Goal: Obtain resource: Obtain resource

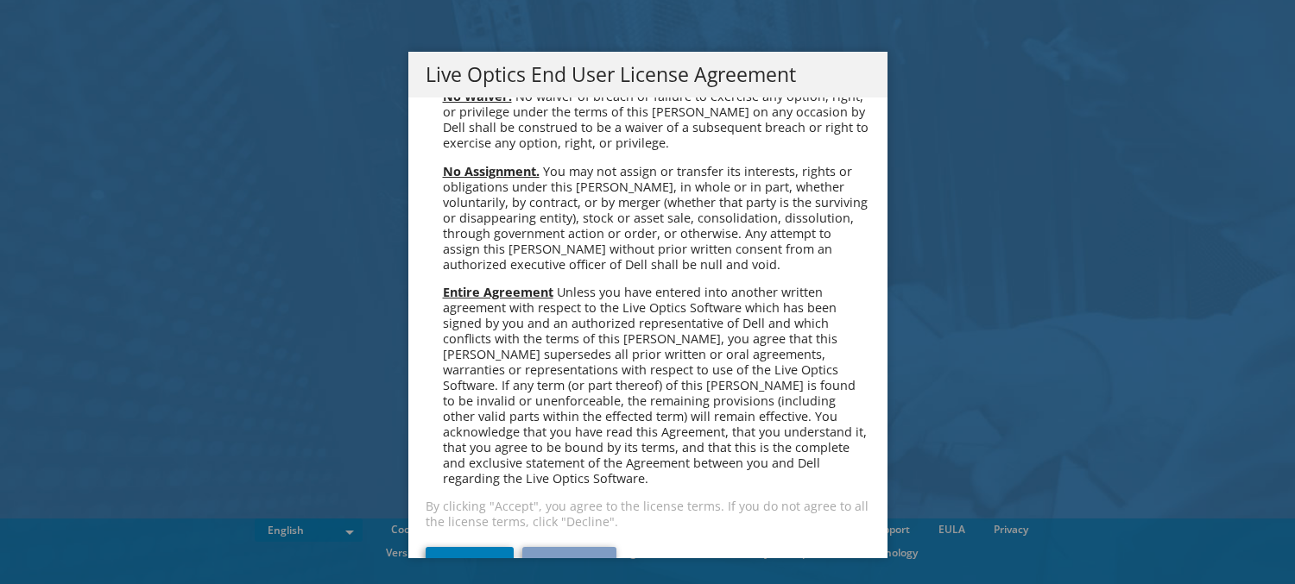
scroll to position [6529, 0]
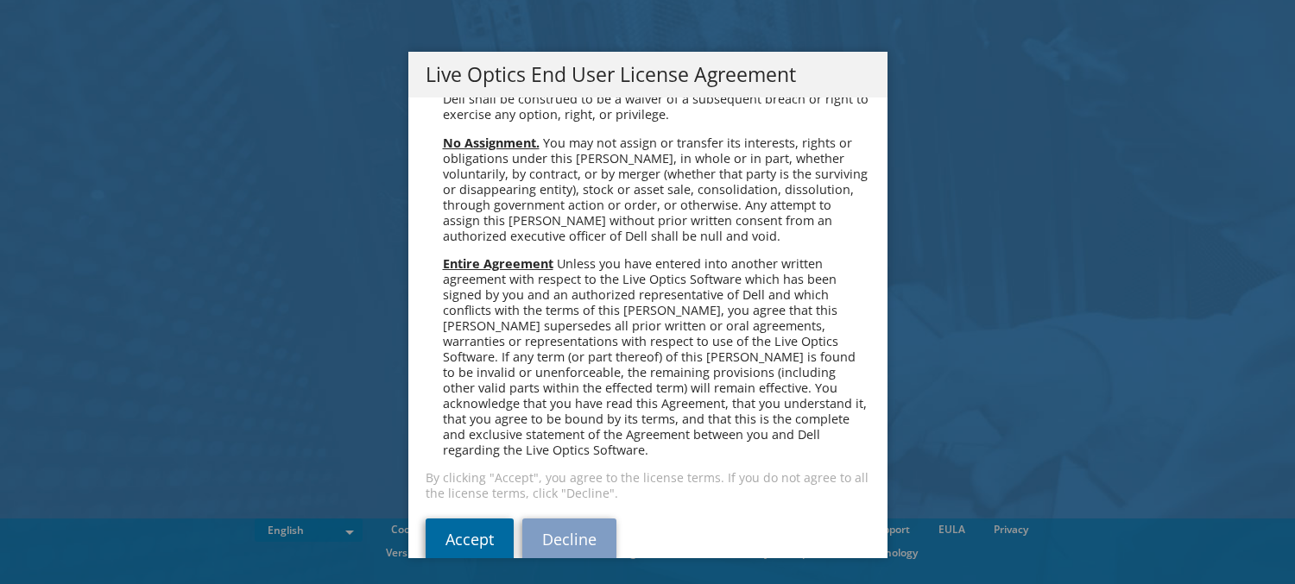
click at [470, 519] on link "Accept" at bounding box center [470, 539] width 88 height 41
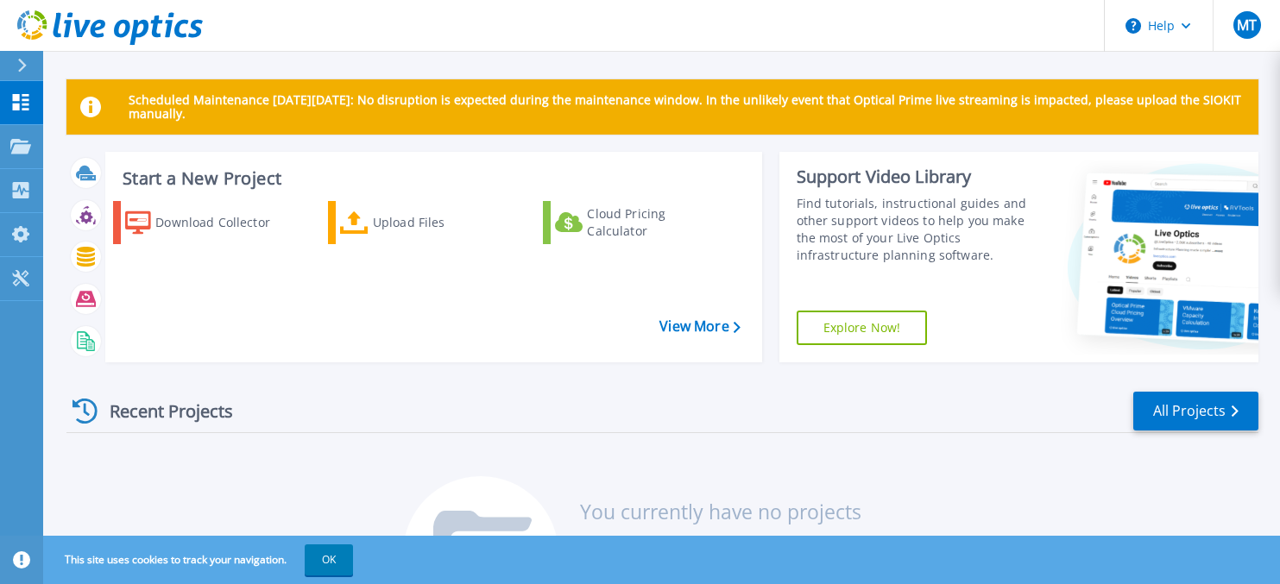
click at [23, 66] on icon at bounding box center [22, 66] width 9 height 14
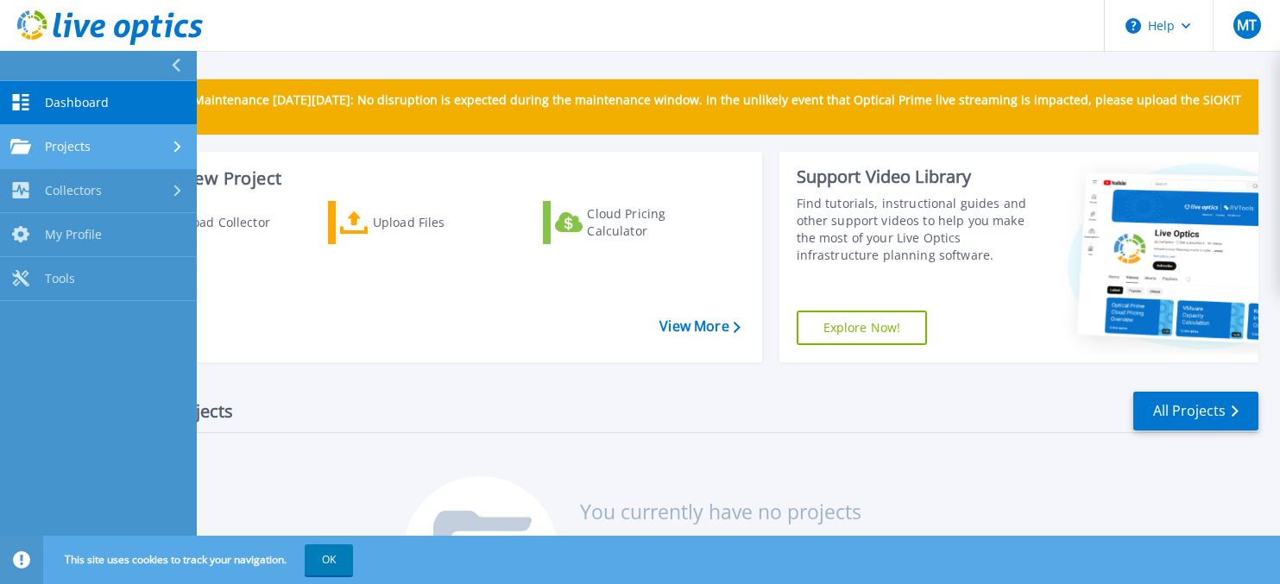
click at [75, 152] on span "Projects" at bounding box center [68, 147] width 46 height 16
click at [70, 148] on span "Projects" at bounding box center [68, 147] width 46 height 16
click at [177, 62] on icon at bounding box center [176, 66] width 9 height 14
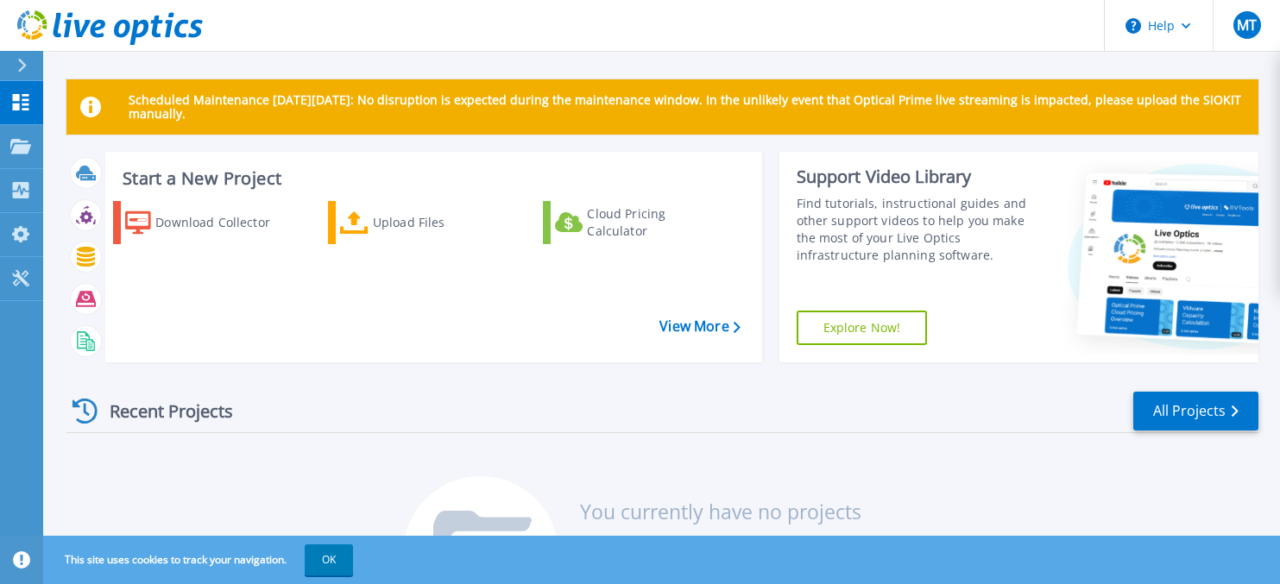
click at [357, 131] on div "Scheduled Maintenance on Monday 22nd September: No disruption is expected durin…" at bounding box center [662, 106] width 1192 height 55
click at [255, 234] on div "Download Collector" at bounding box center [220, 222] width 130 height 35
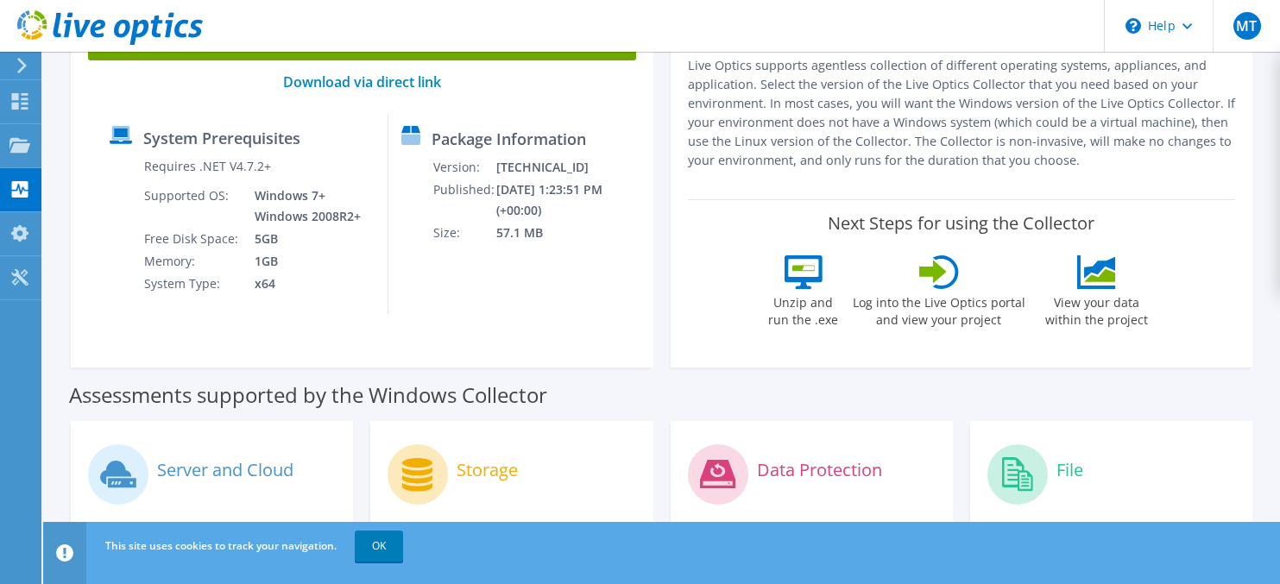
scroll to position [88, 0]
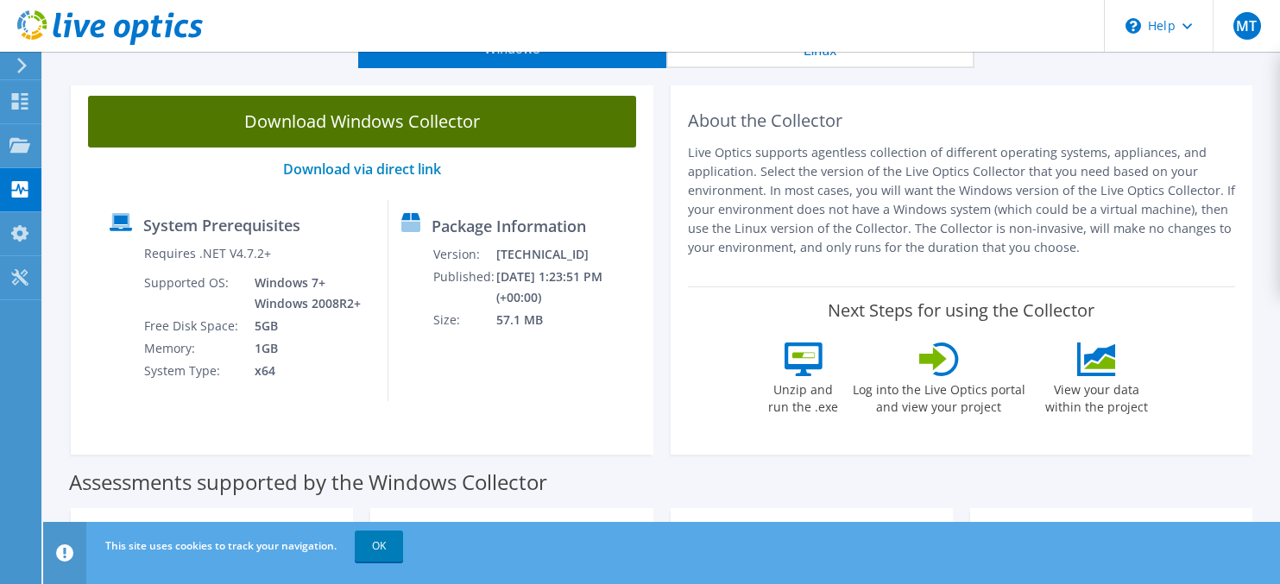
click at [447, 122] on link "Download Windows Collector" at bounding box center [362, 122] width 548 height 52
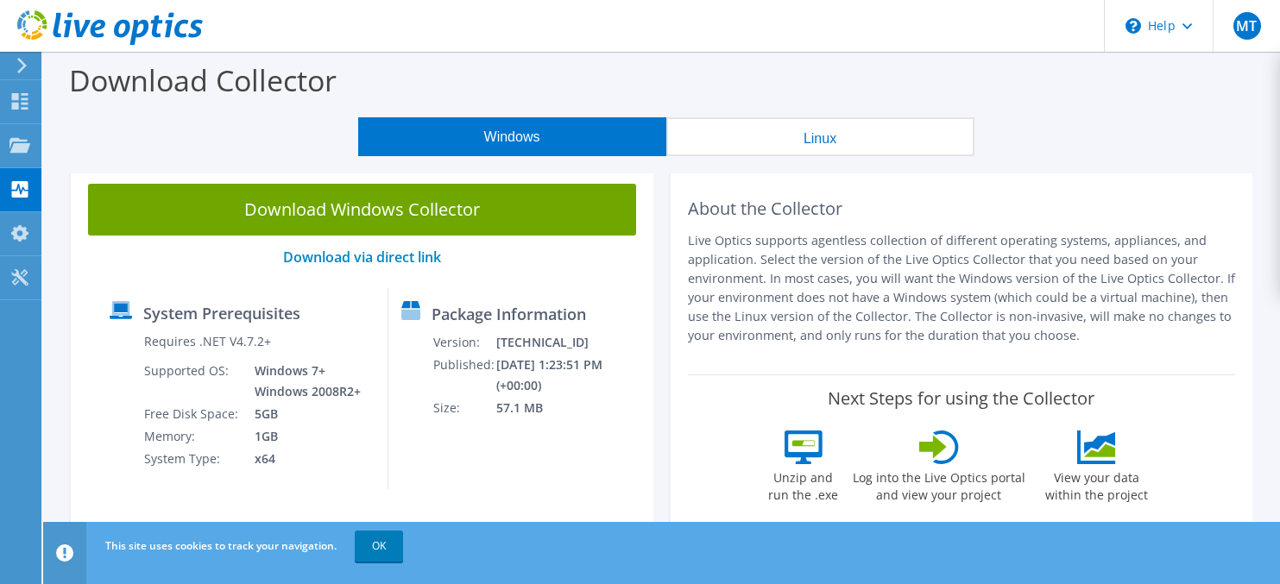
scroll to position [88, 0]
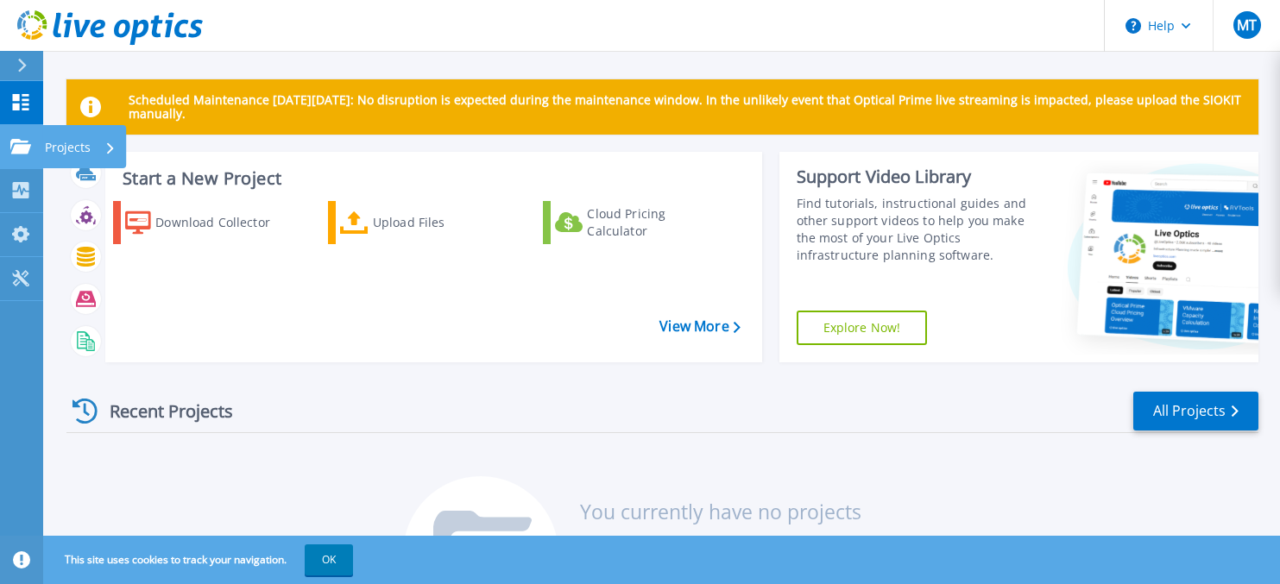
click at [23, 147] on icon at bounding box center [20, 146] width 21 height 15
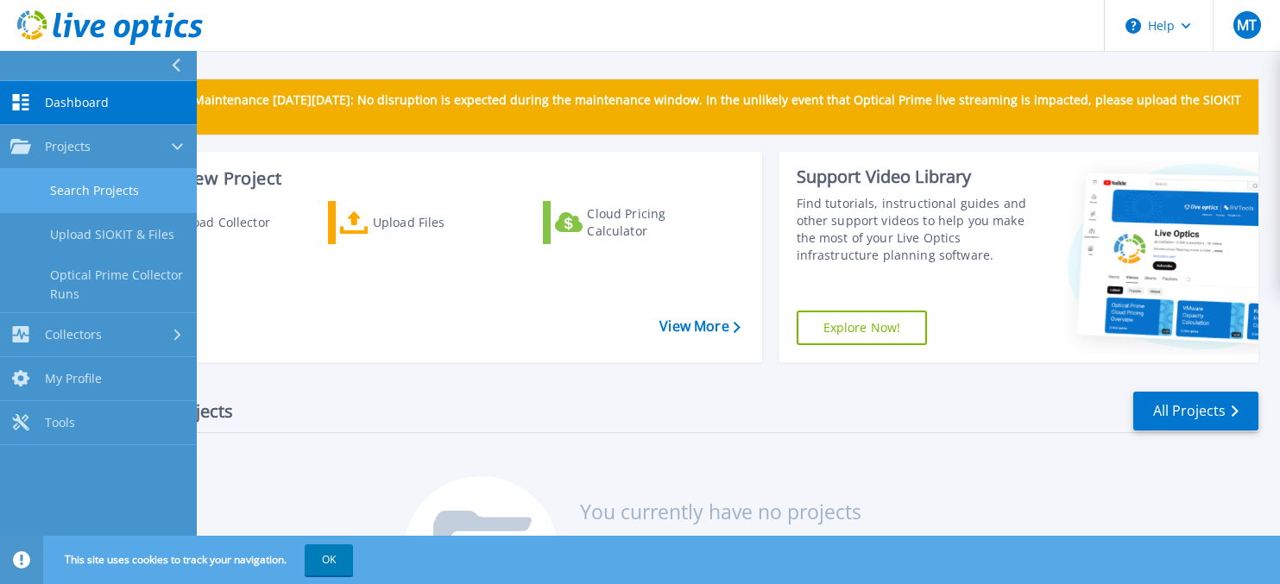
click at [56, 189] on link "Search Projects" at bounding box center [98, 191] width 197 height 44
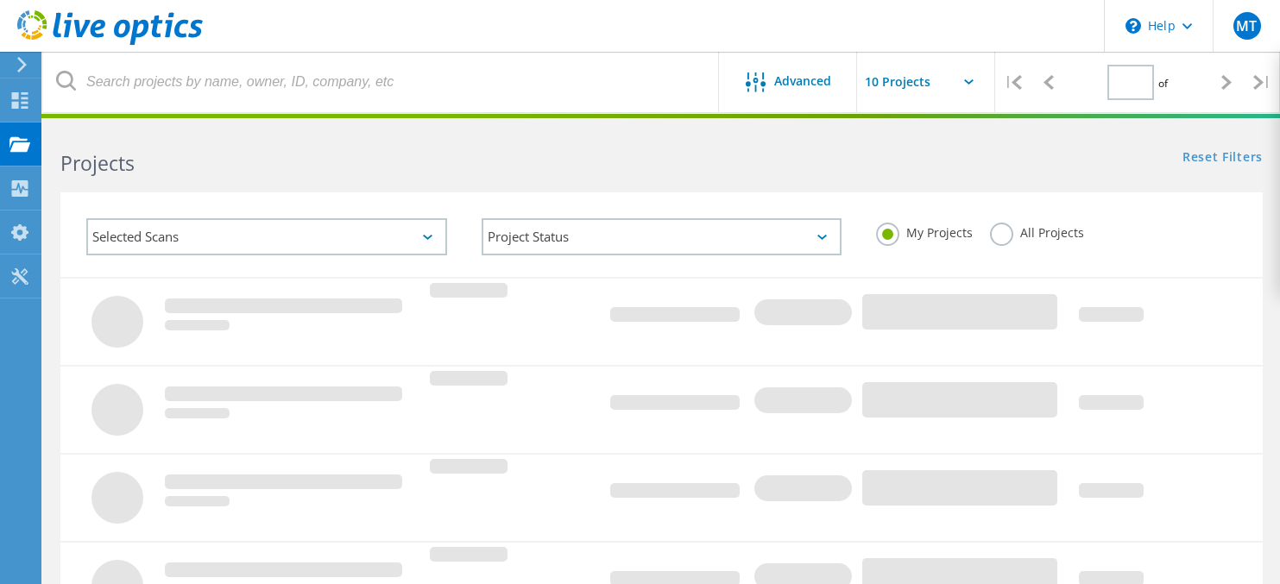
type input "1"
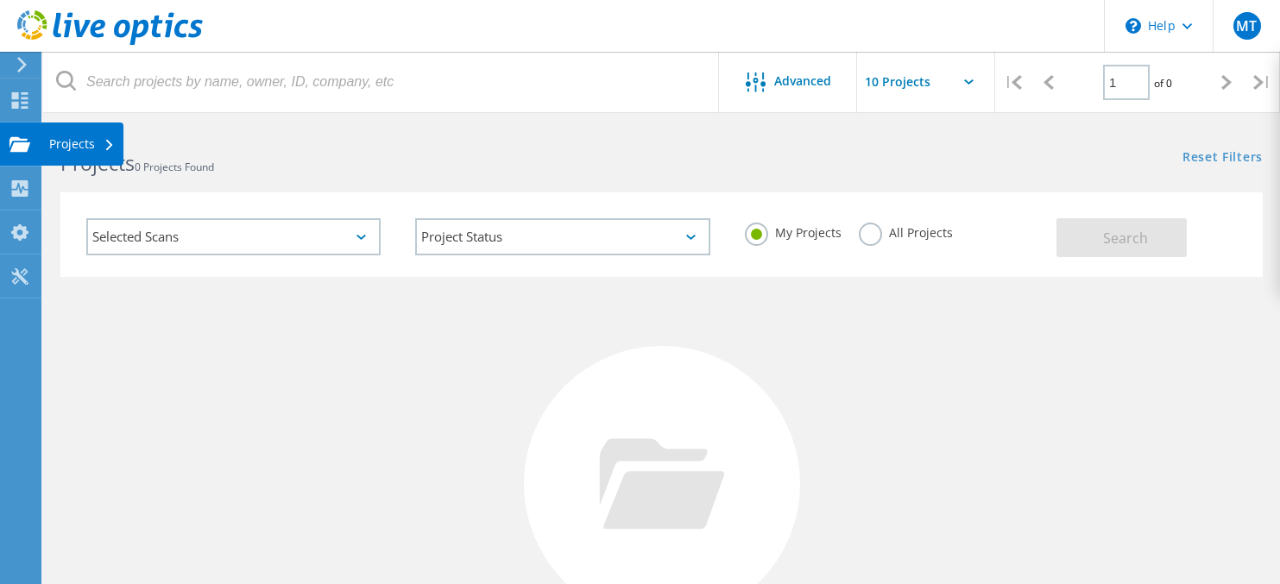
click at [24, 143] on use at bounding box center [19, 143] width 21 height 15
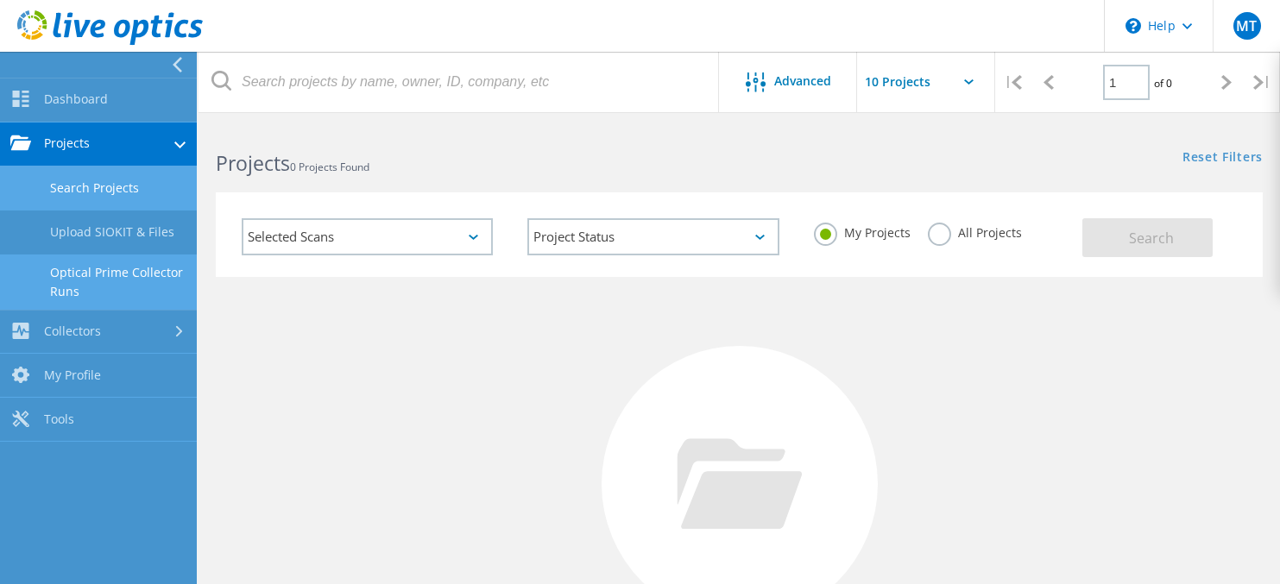
click at [64, 272] on link "Optical Prime Collector Runs" at bounding box center [98, 282] width 197 height 55
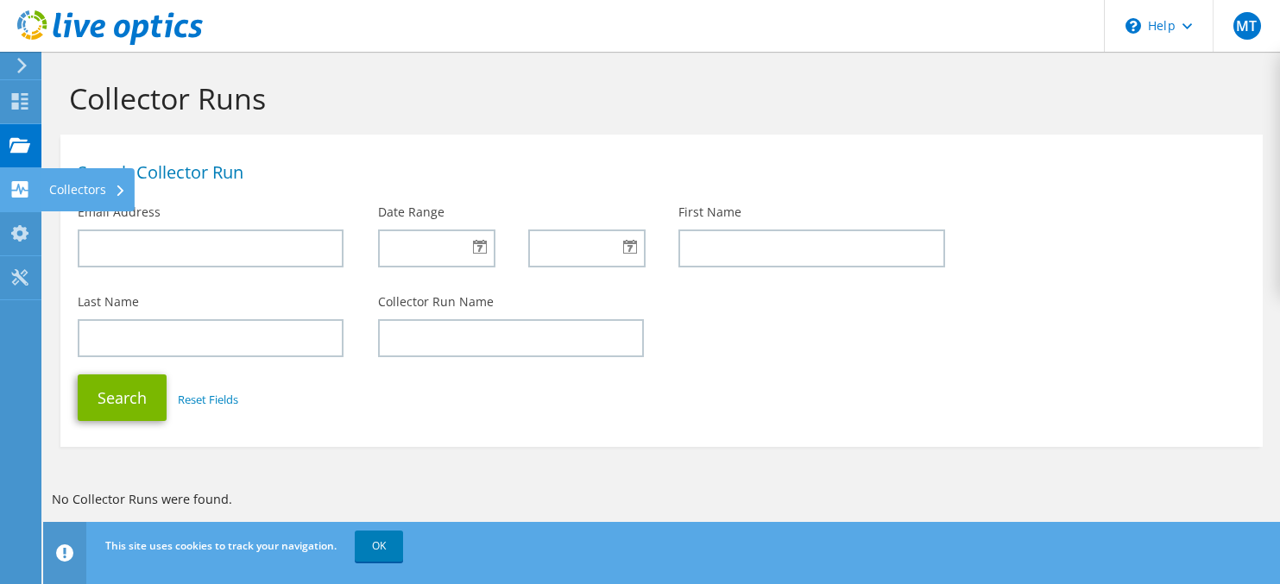
click at [22, 199] on div at bounding box center [19, 191] width 21 height 19
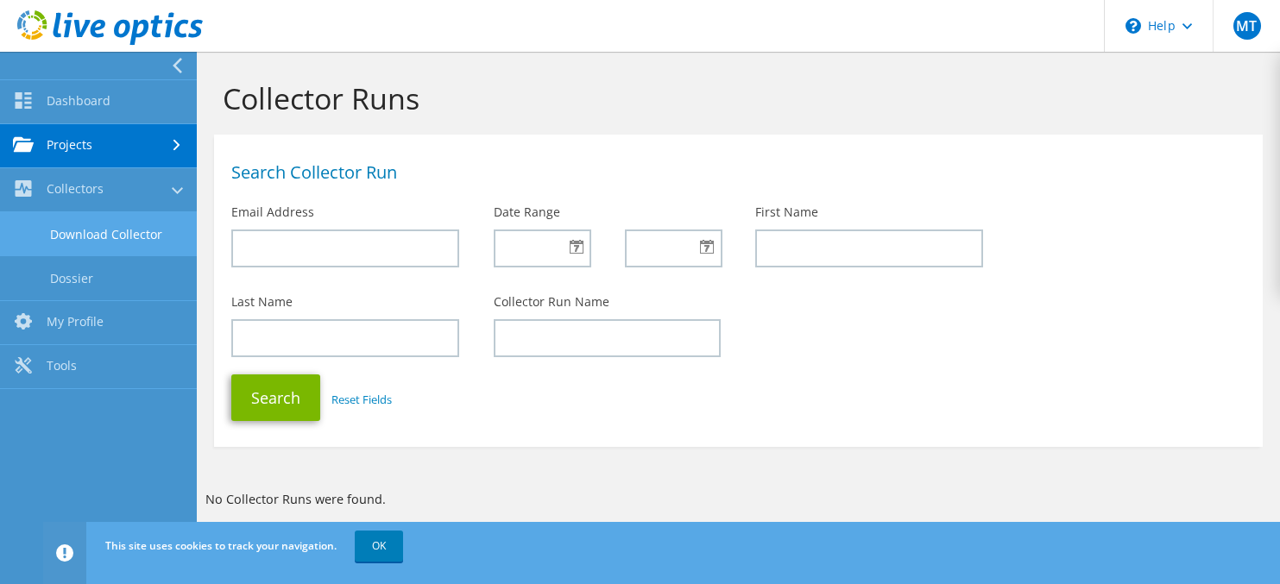
click at [58, 236] on link "Download Collector" at bounding box center [98, 234] width 197 height 44
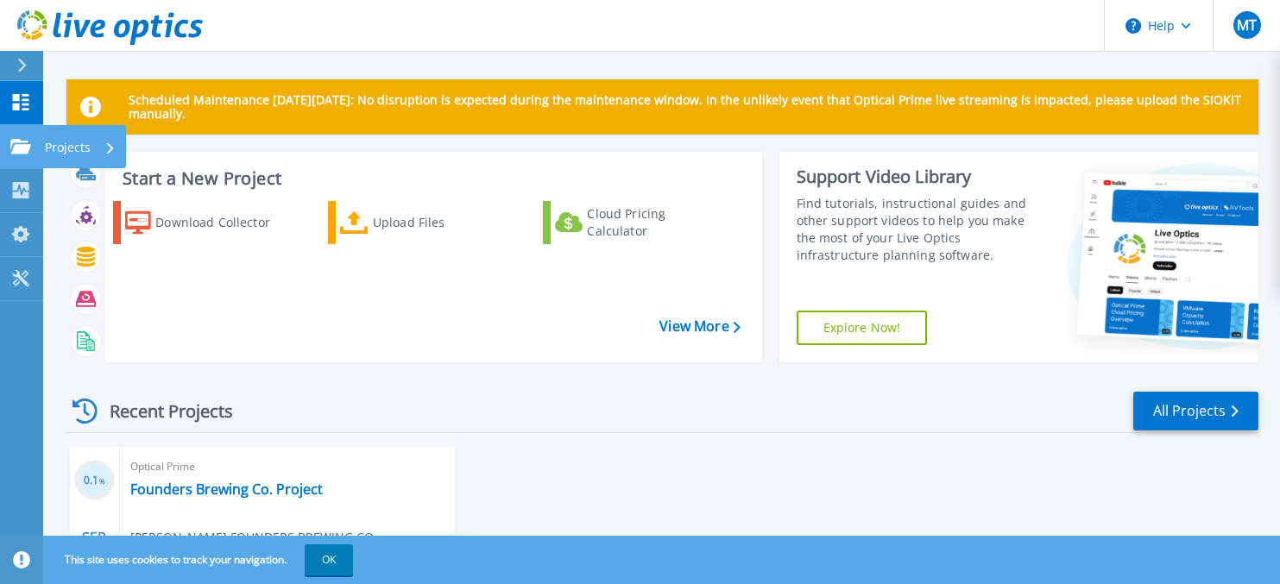
click at [23, 149] on icon at bounding box center [20, 146] width 21 height 15
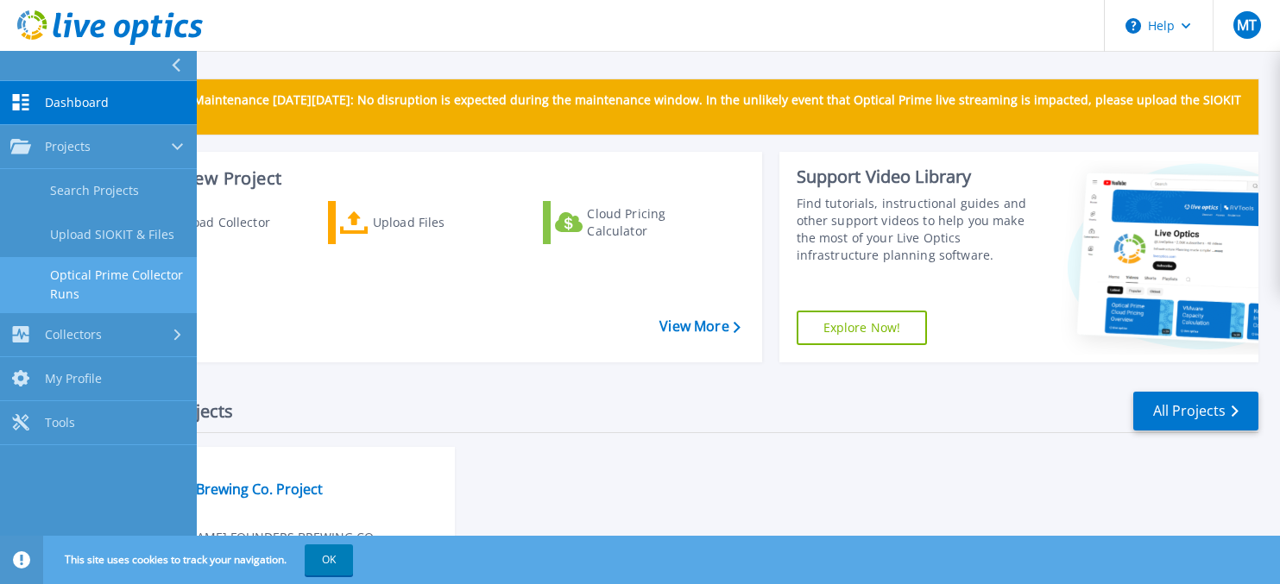
click at [96, 281] on link "Optical Prime Collector Runs" at bounding box center [98, 284] width 197 height 55
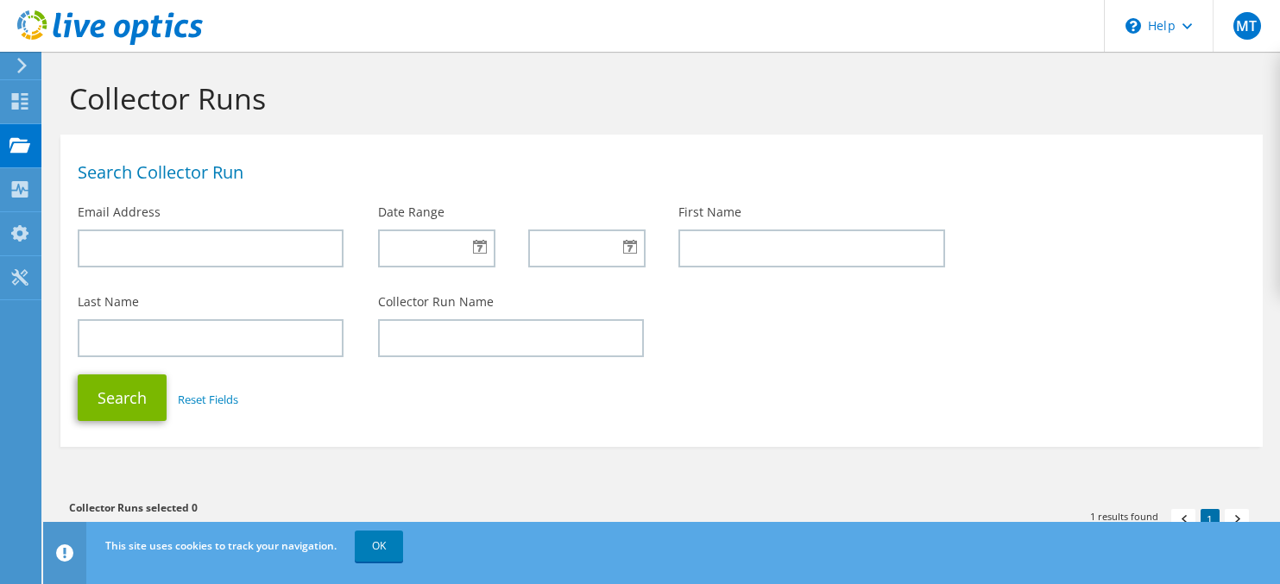
scroll to position [361, 0]
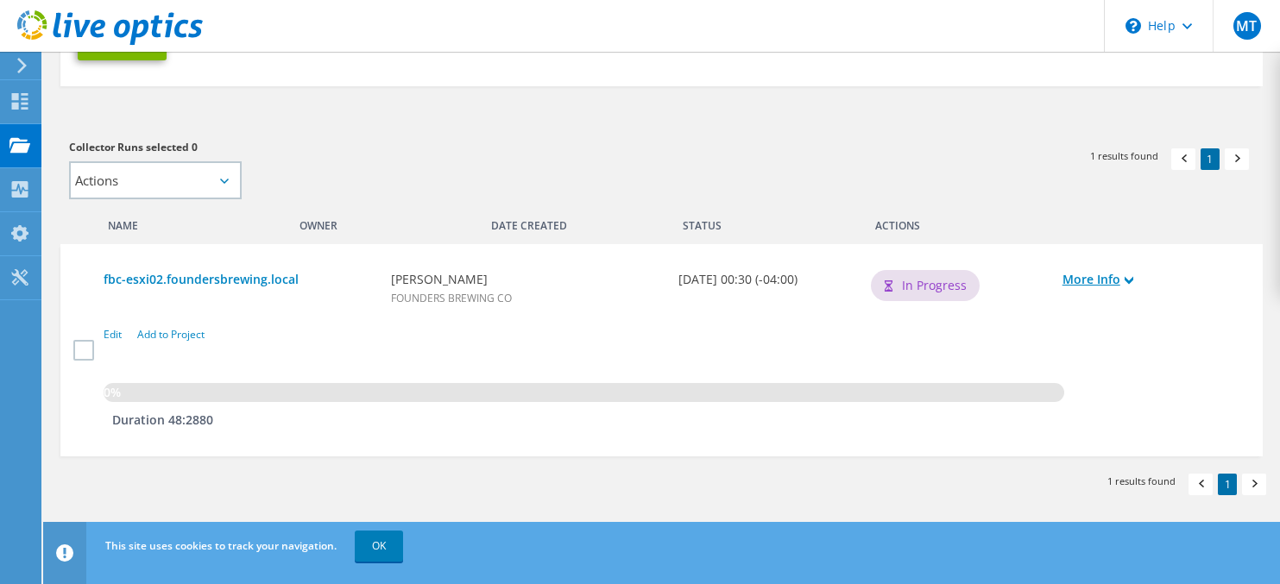
click at [1134, 278] on use at bounding box center [1129, 281] width 9 height 8
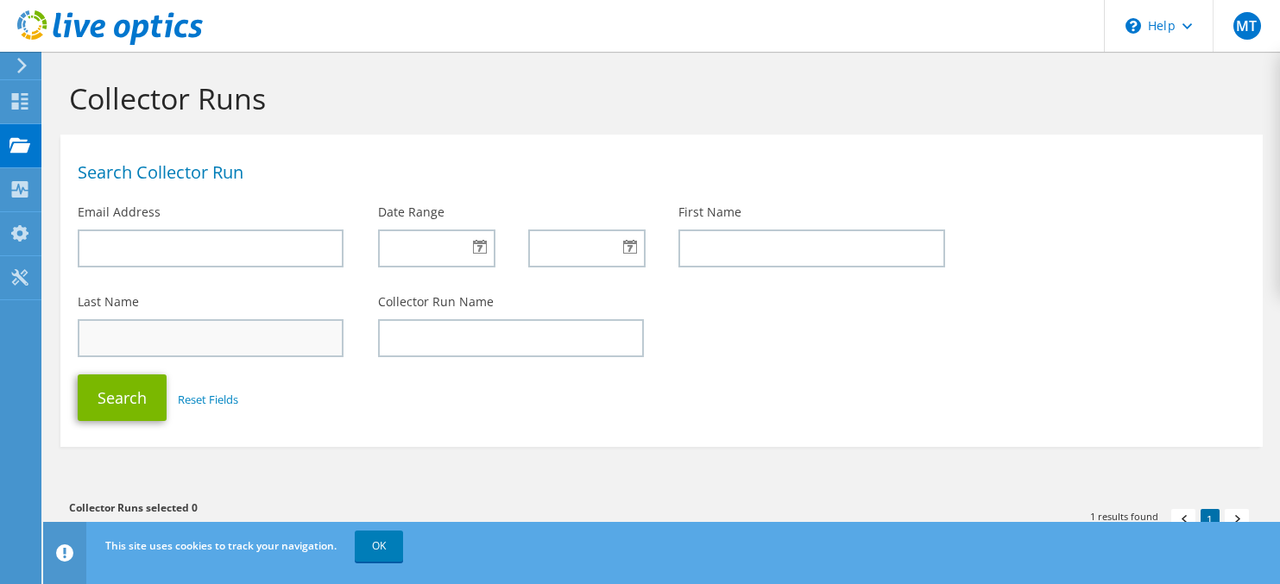
scroll to position [502, 0]
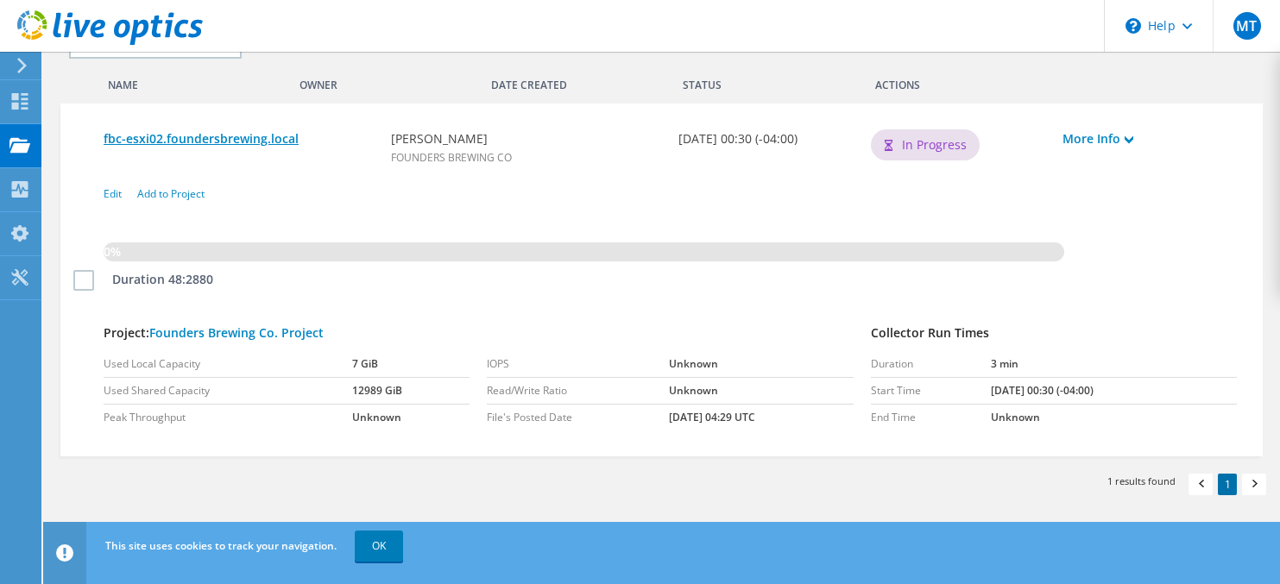
click at [202, 136] on link "fbc-esxi02.foundersbrewing.local" at bounding box center [239, 139] width 270 height 19
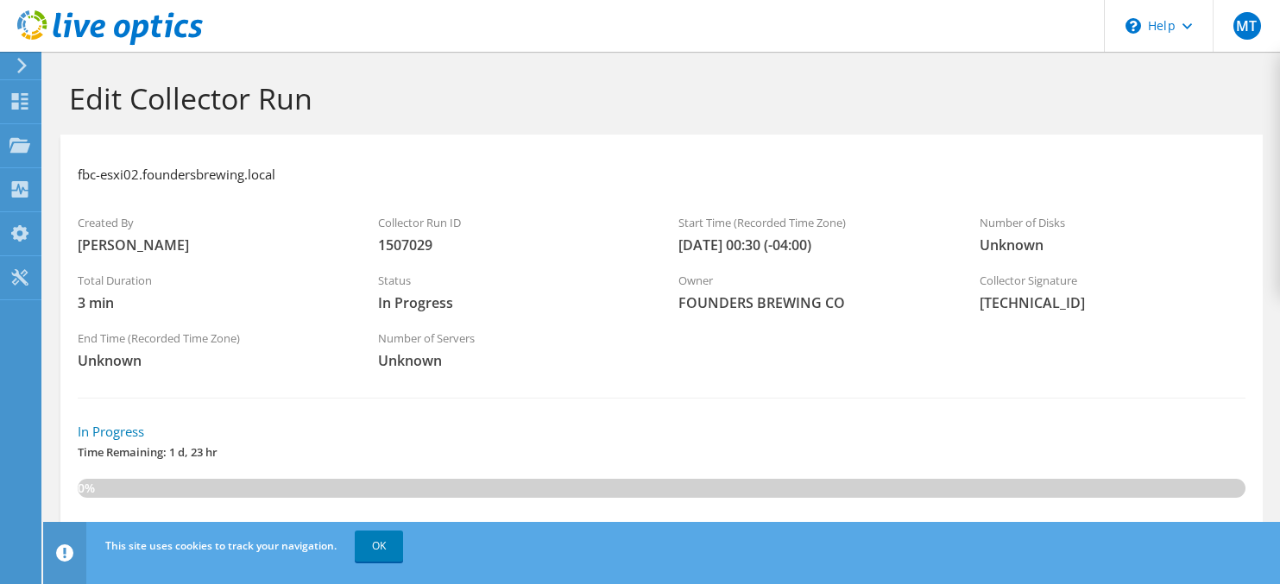
click at [482, 184] on div "fbc-esxi02.foundersbrewing.local" at bounding box center [662, 174] width 1168 height 45
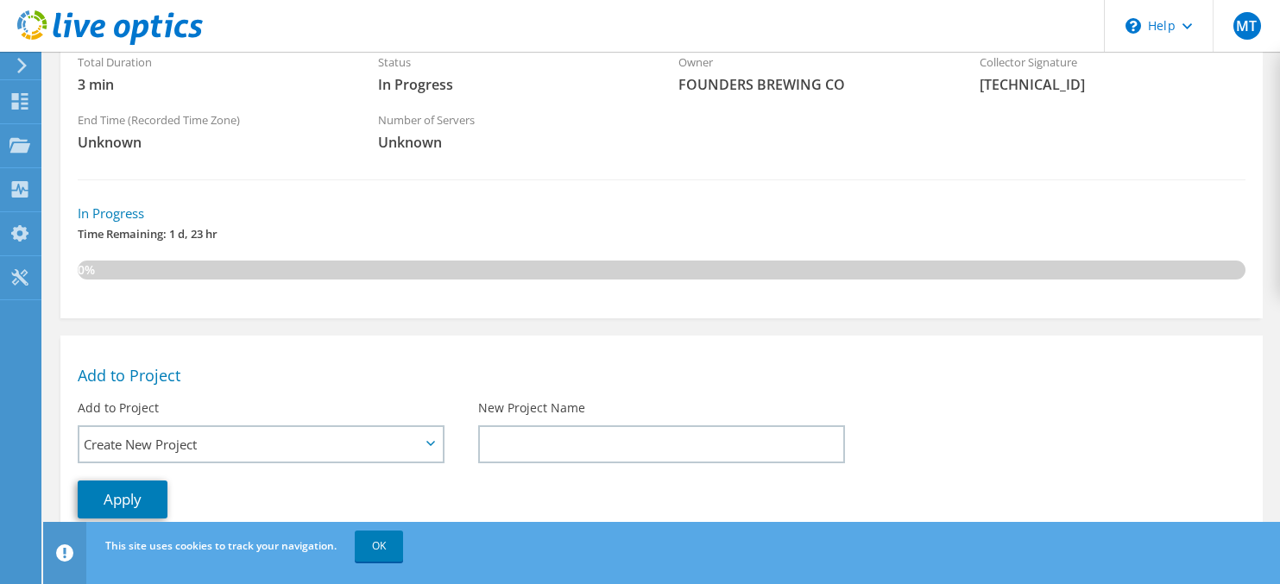
scroll to position [462, 0]
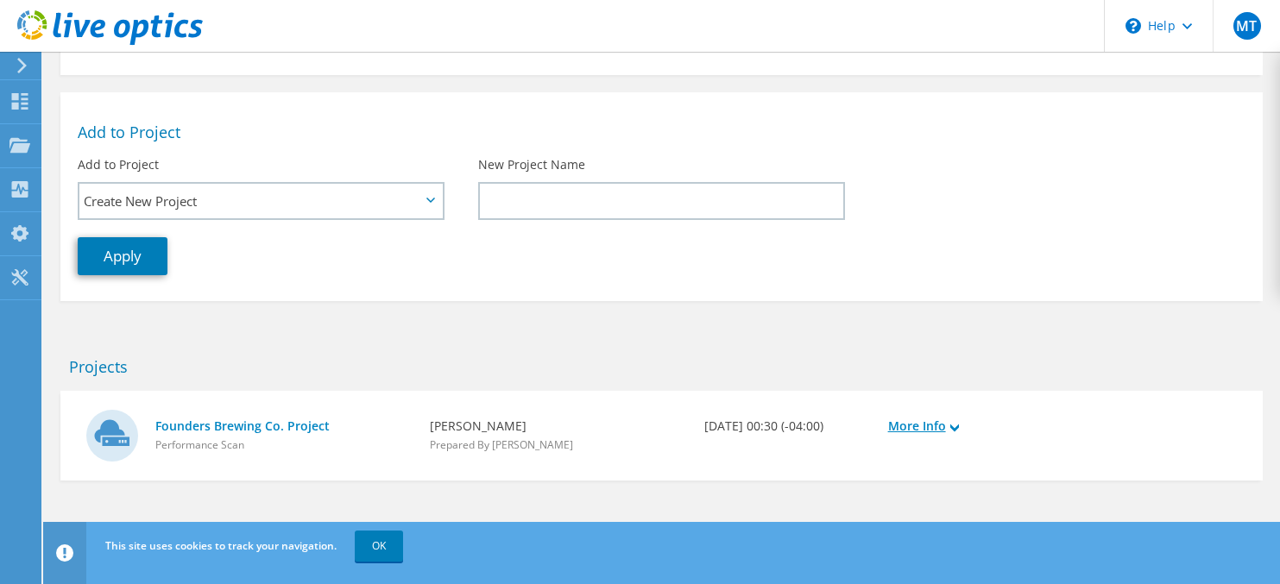
click at [943, 430] on link "More Info" at bounding box center [971, 426] width 166 height 19
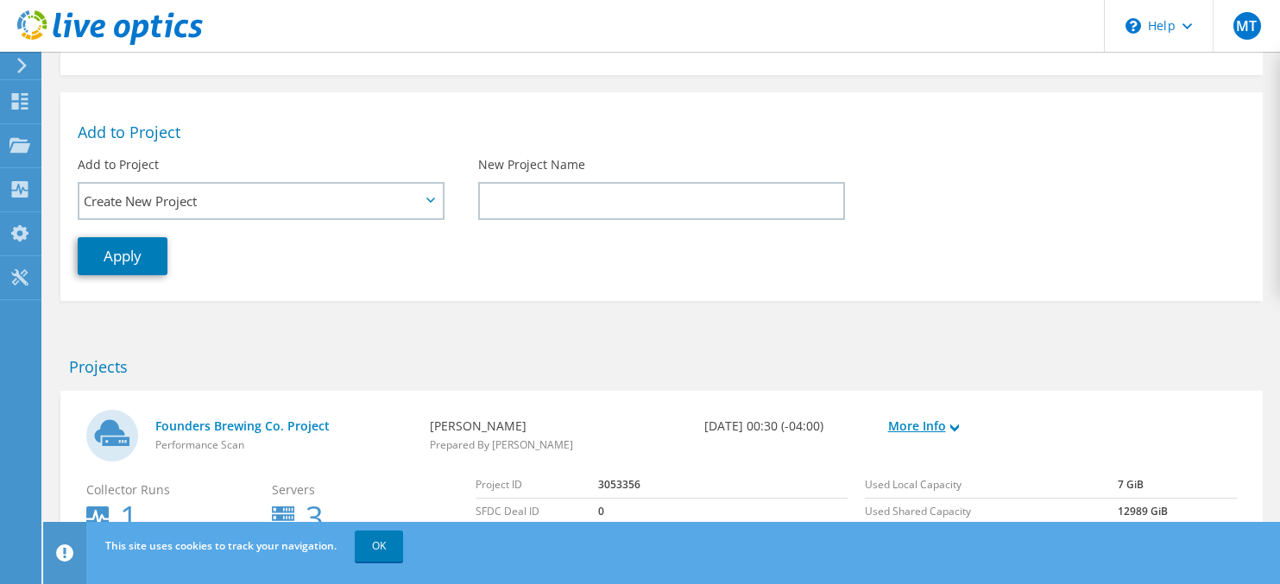
scroll to position [616, 0]
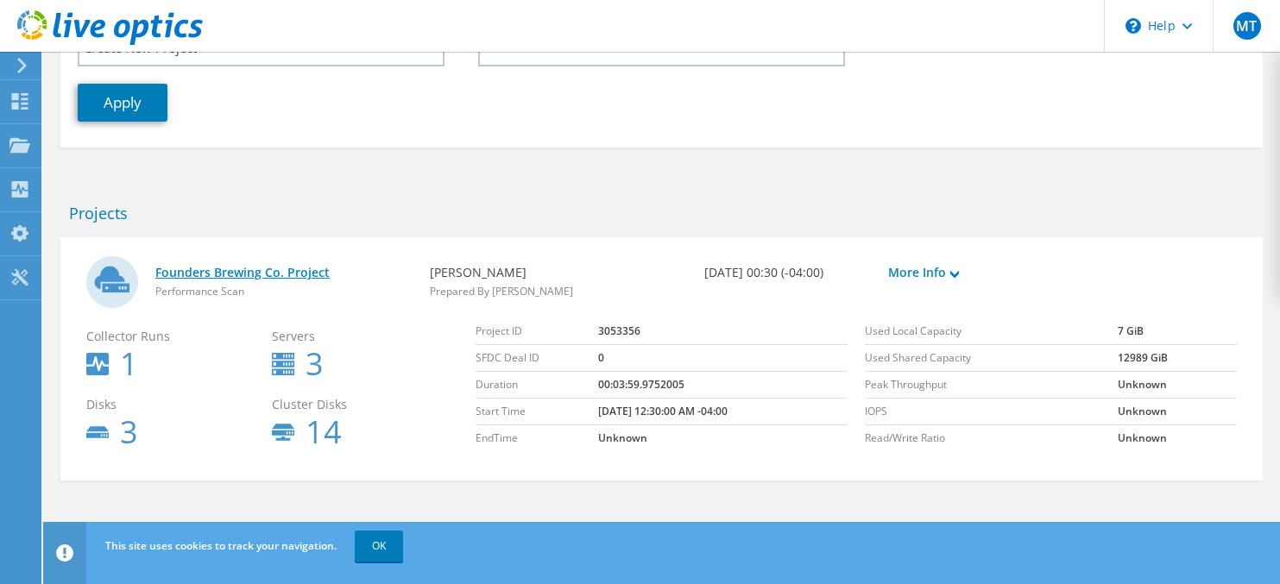
click at [223, 269] on link "Founders Brewing Co. Project" at bounding box center [283, 272] width 257 height 19
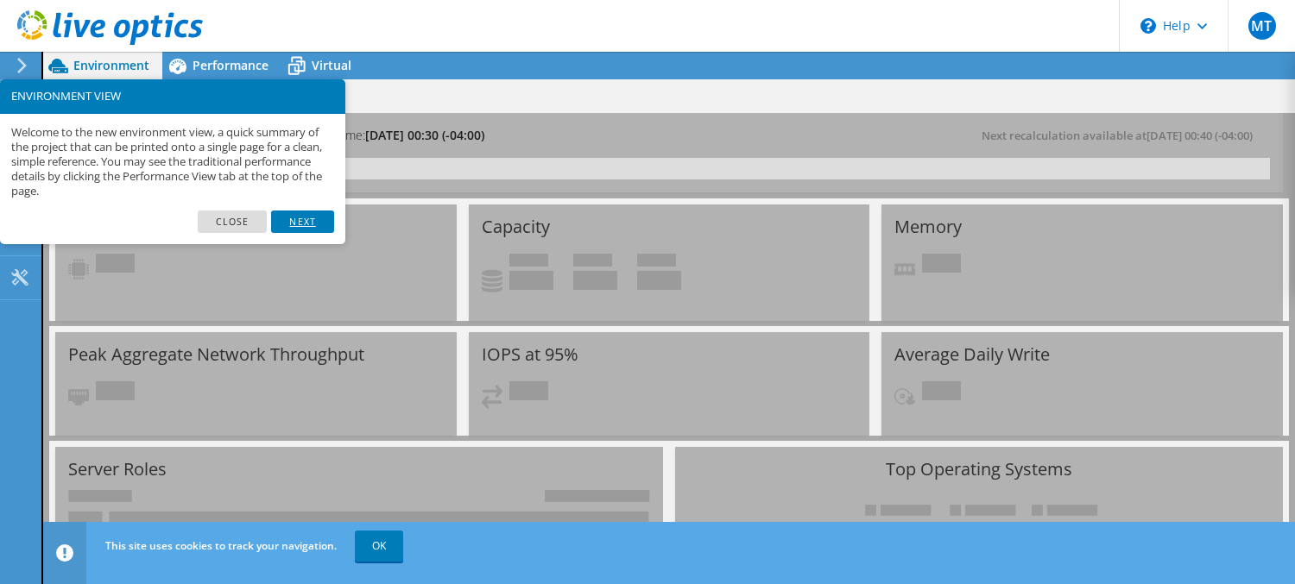
click at [296, 223] on link "Next" at bounding box center [302, 222] width 62 height 22
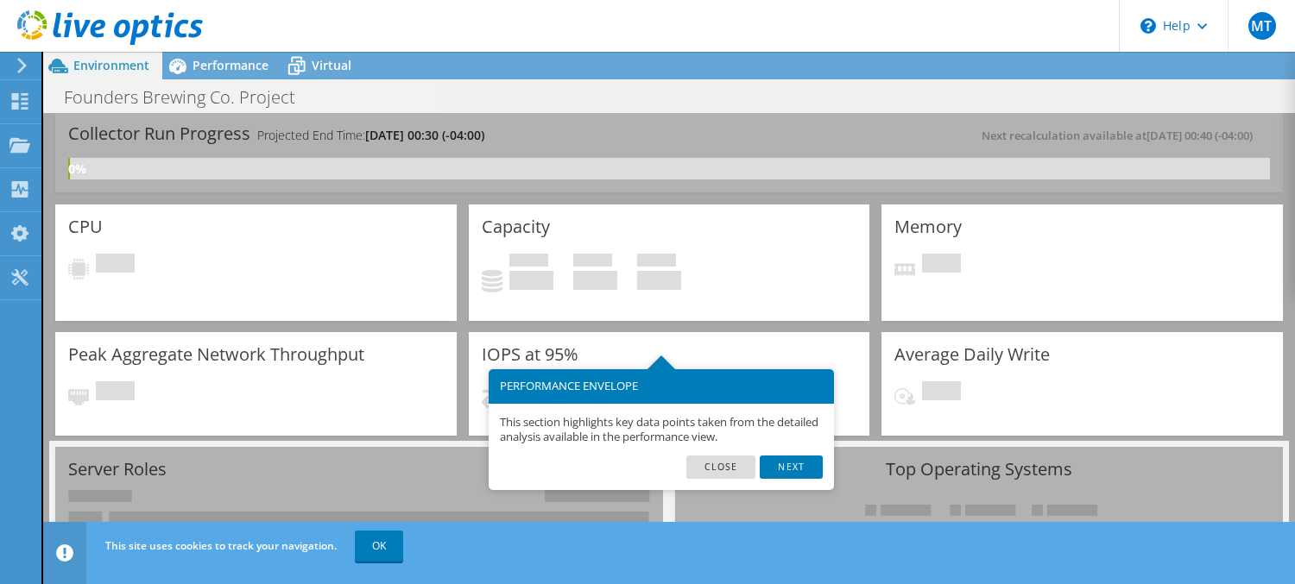
scroll to position [85, 0]
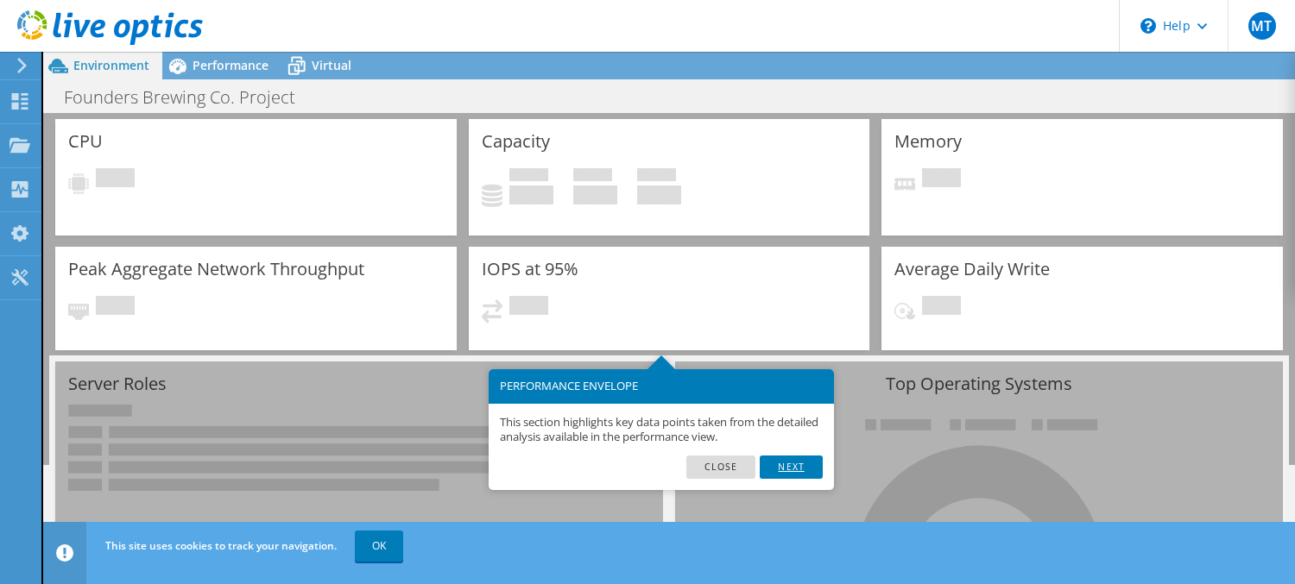
click at [810, 467] on link "Next" at bounding box center [791, 467] width 62 height 22
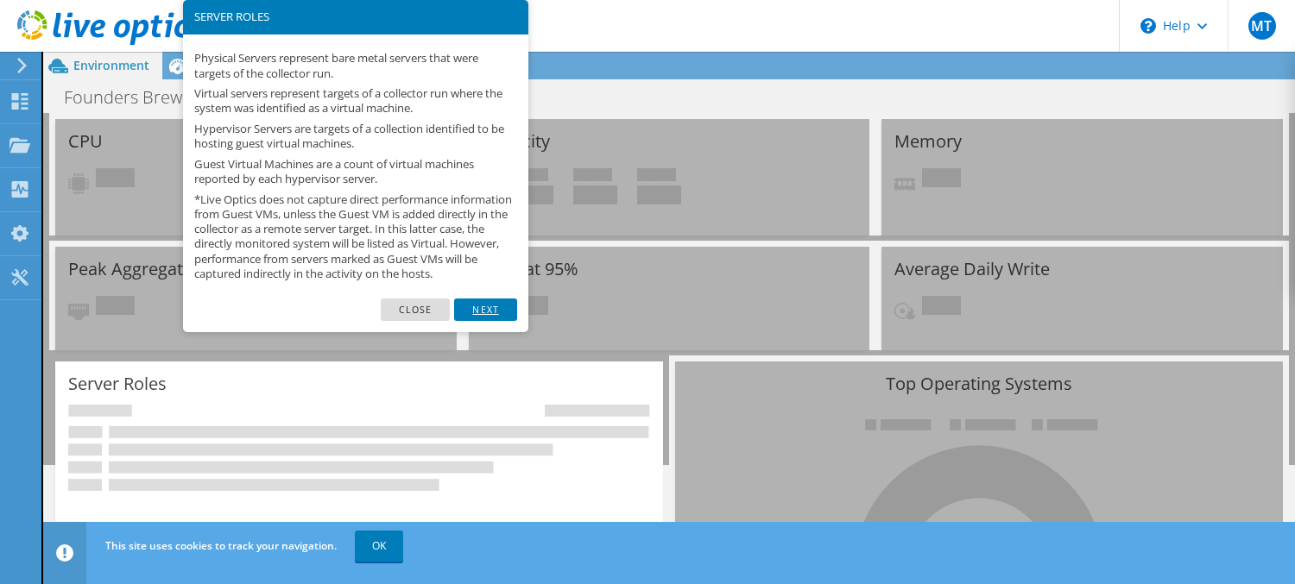
click at [485, 313] on link "Next" at bounding box center [485, 310] width 62 height 22
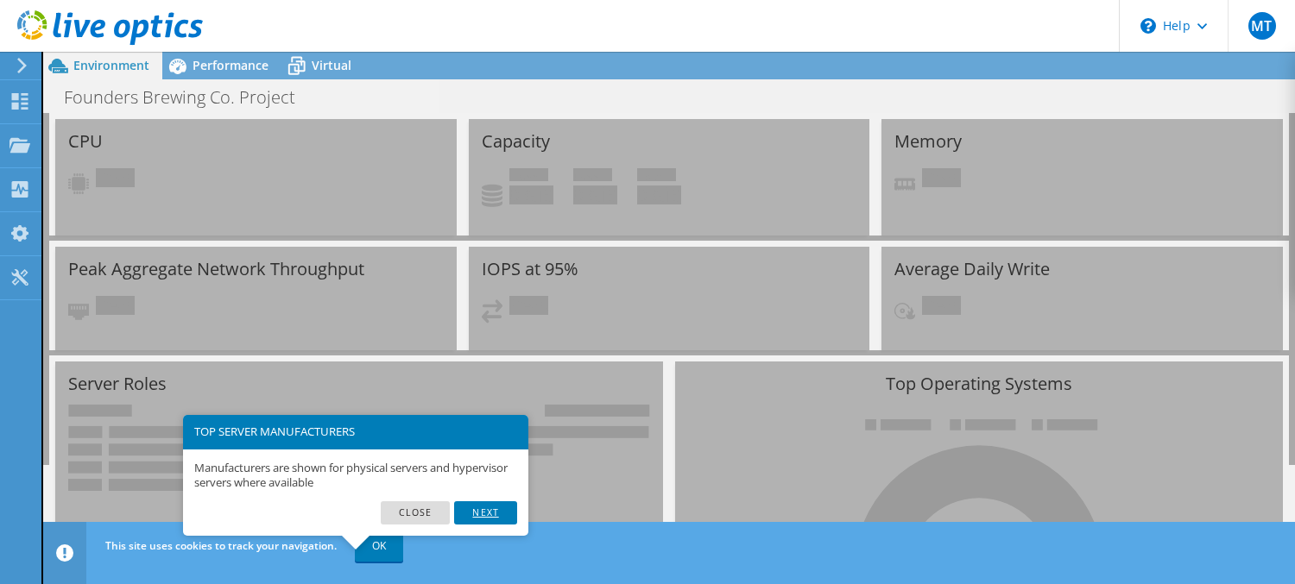
click at [496, 513] on link "Next" at bounding box center [485, 513] width 62 height 22
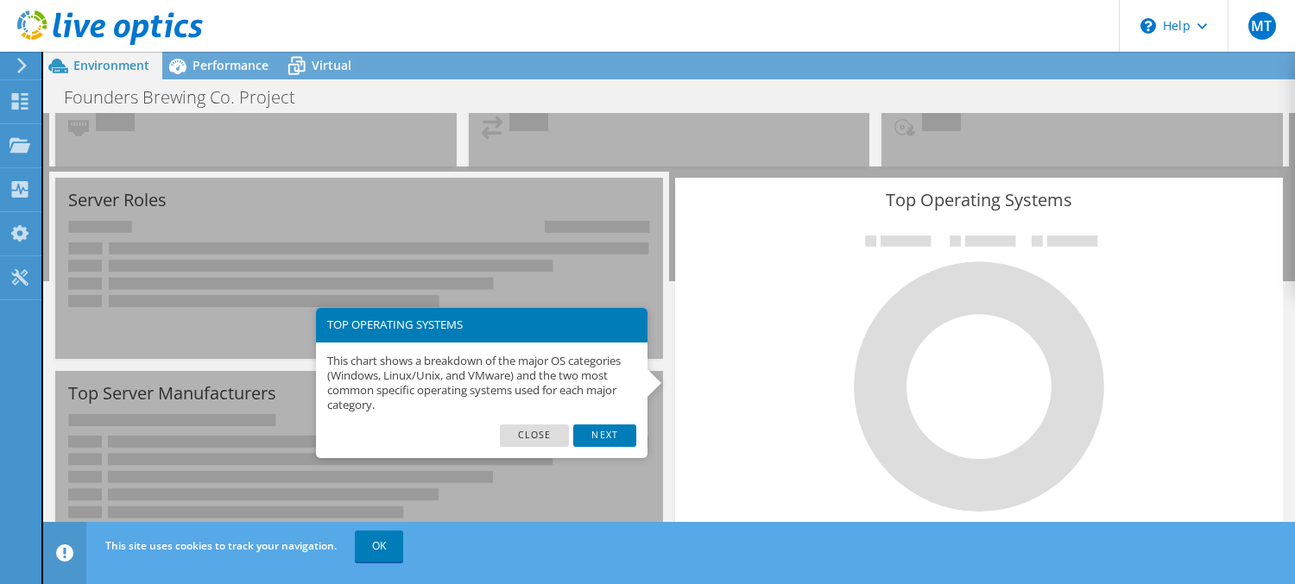
scroll to position [271, 0]
click at [604, 433] on link "Next" at bounding box center [604, 436] width 62 height 22
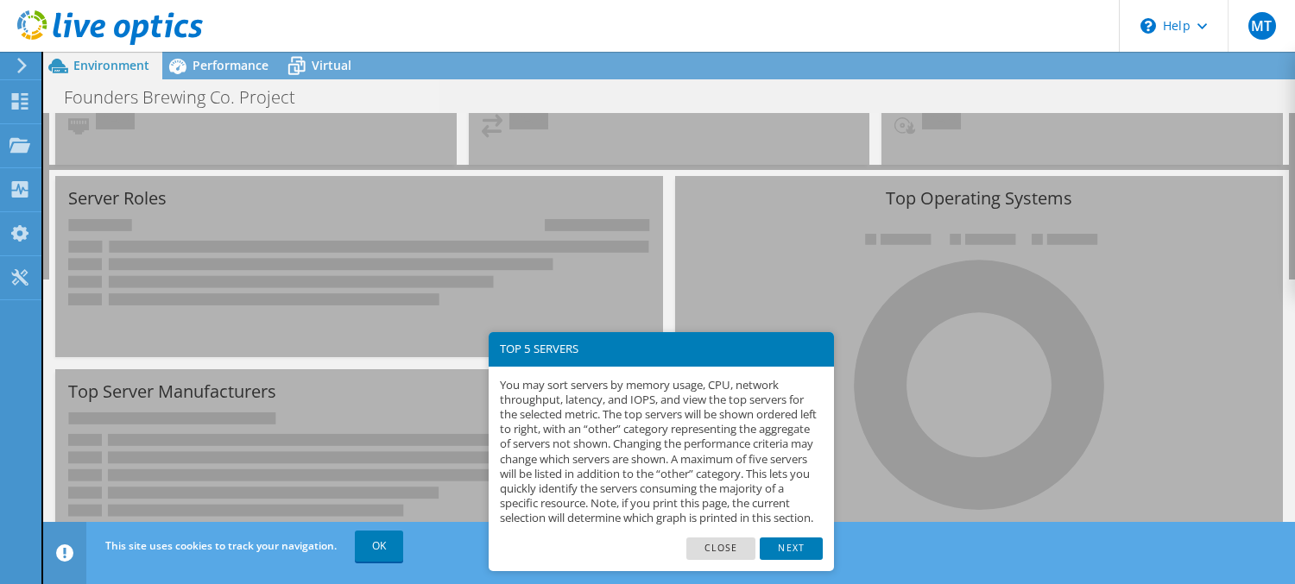
scroll to position [379, 0]
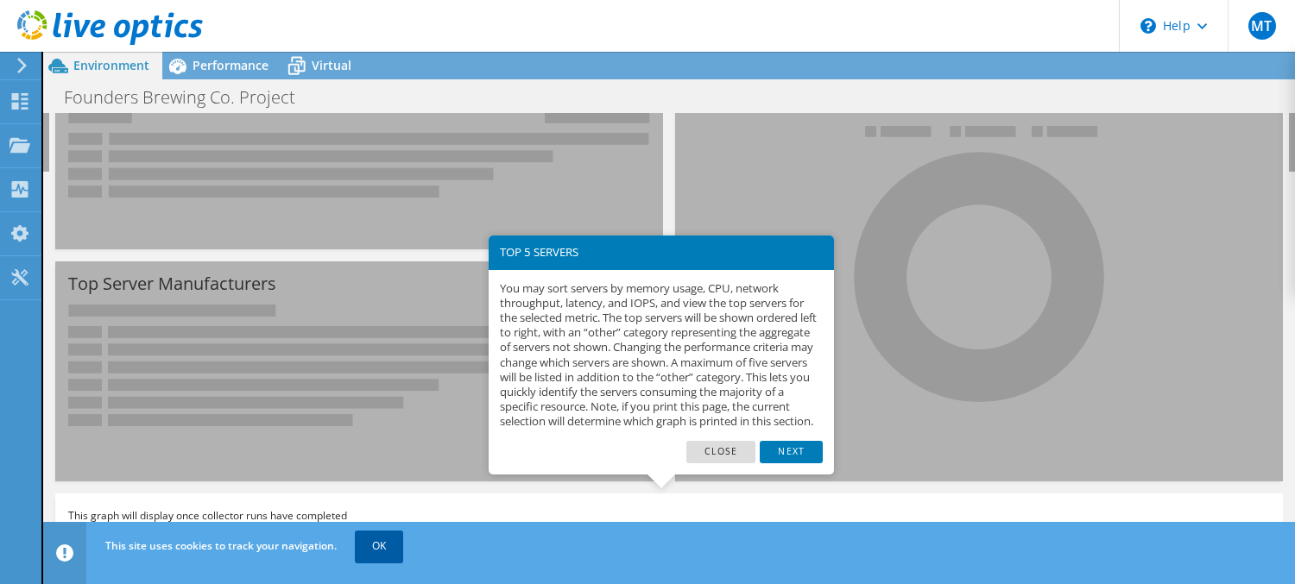
click at [371, 554] on link "OK" at bounding box center [379, 546] width 48 height 31
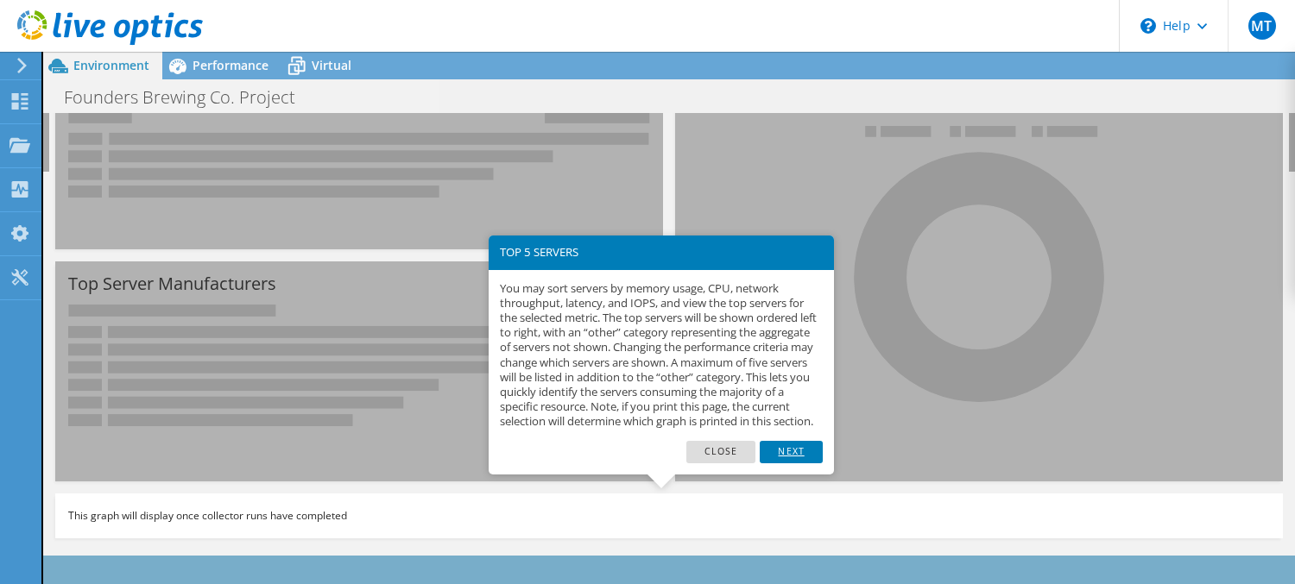
click at [793, 464] on link "Next" at bounding box center [791, 452] width 62 height 22
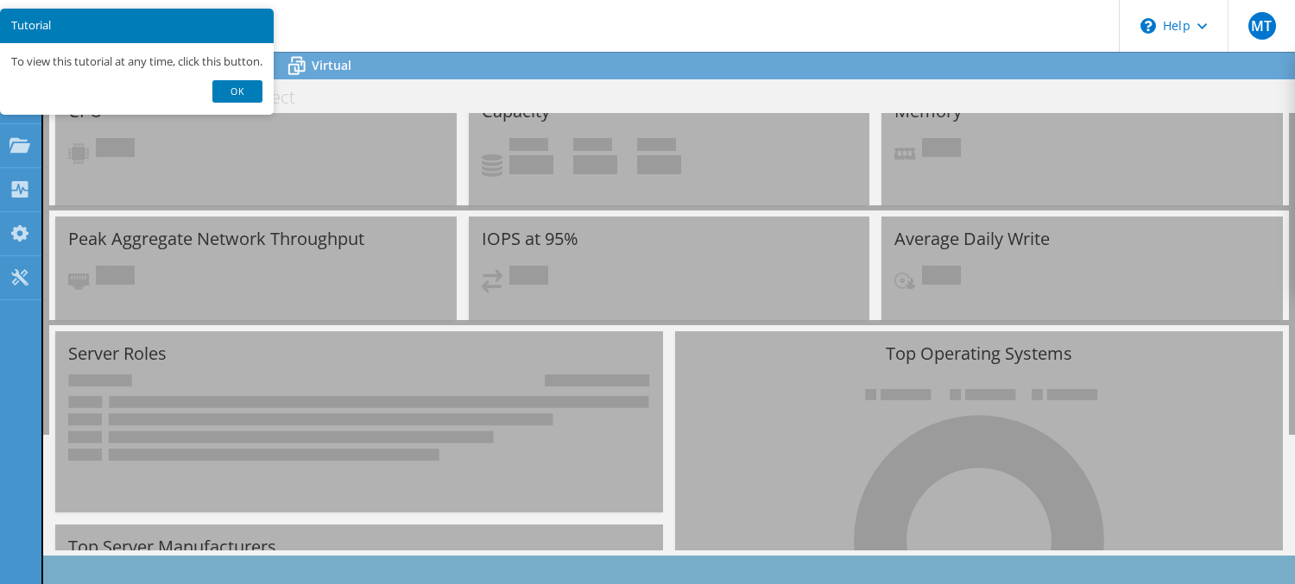
scroll to position [0, 0]
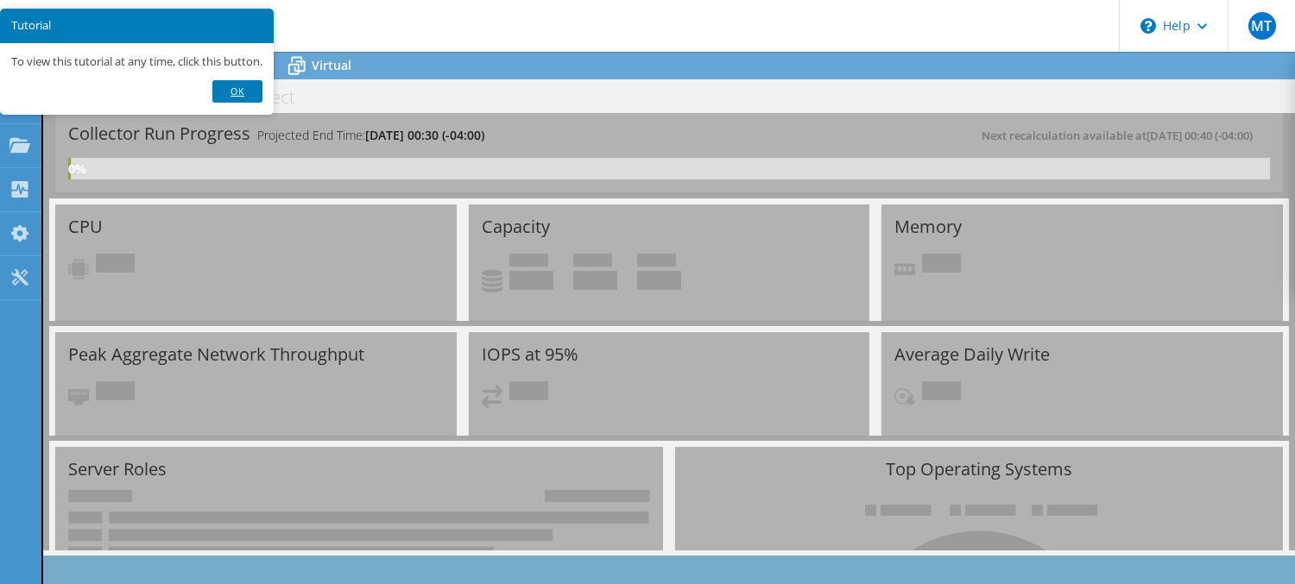
click at [245, 92] on link "Ok" at bounding box center [237, 91] width 50 height 22
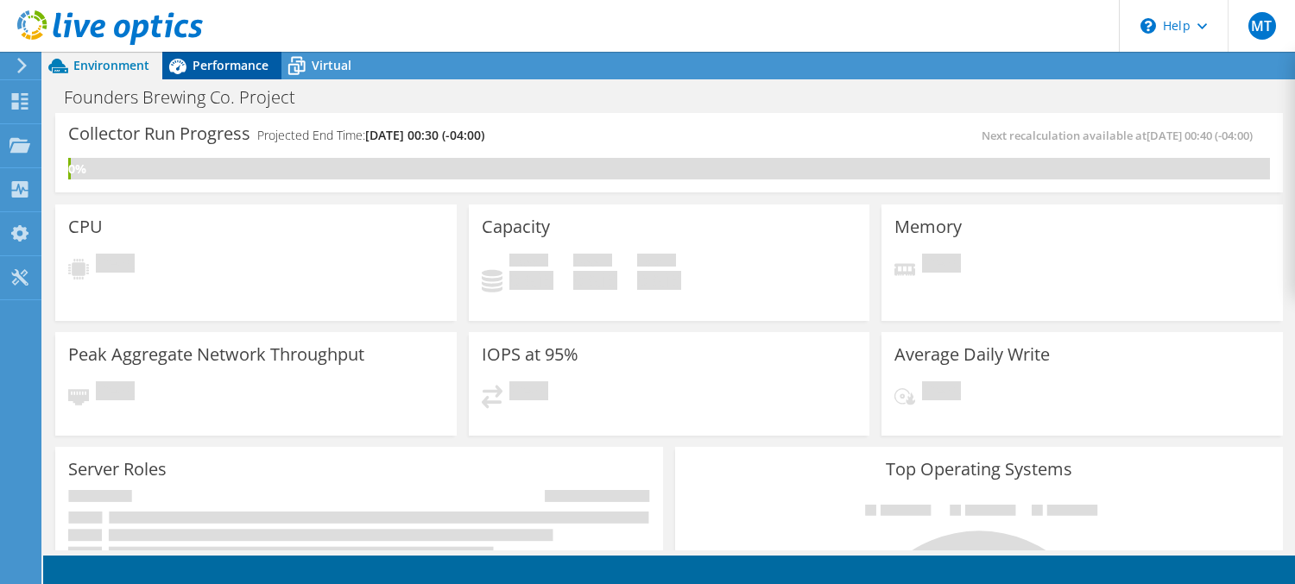
click at [218, 64] on span "Performance" at bounding box center [231, 65] width 76 height 16
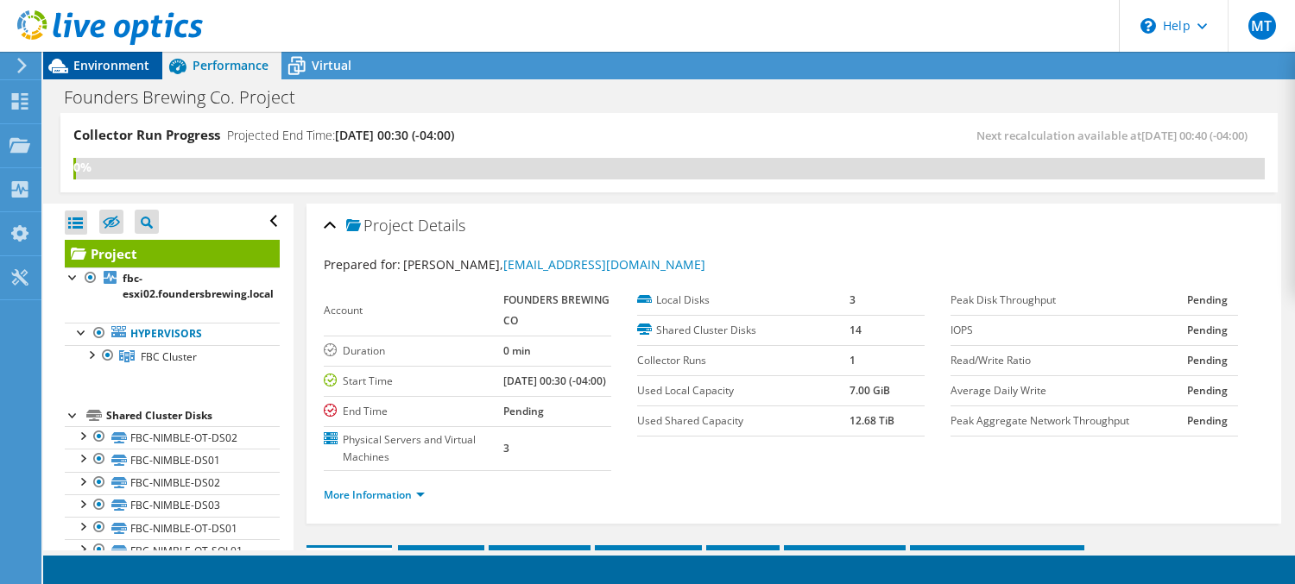
click at [115, 68] on span "Environment" at bounding box center [111, 65] width 76 height 16
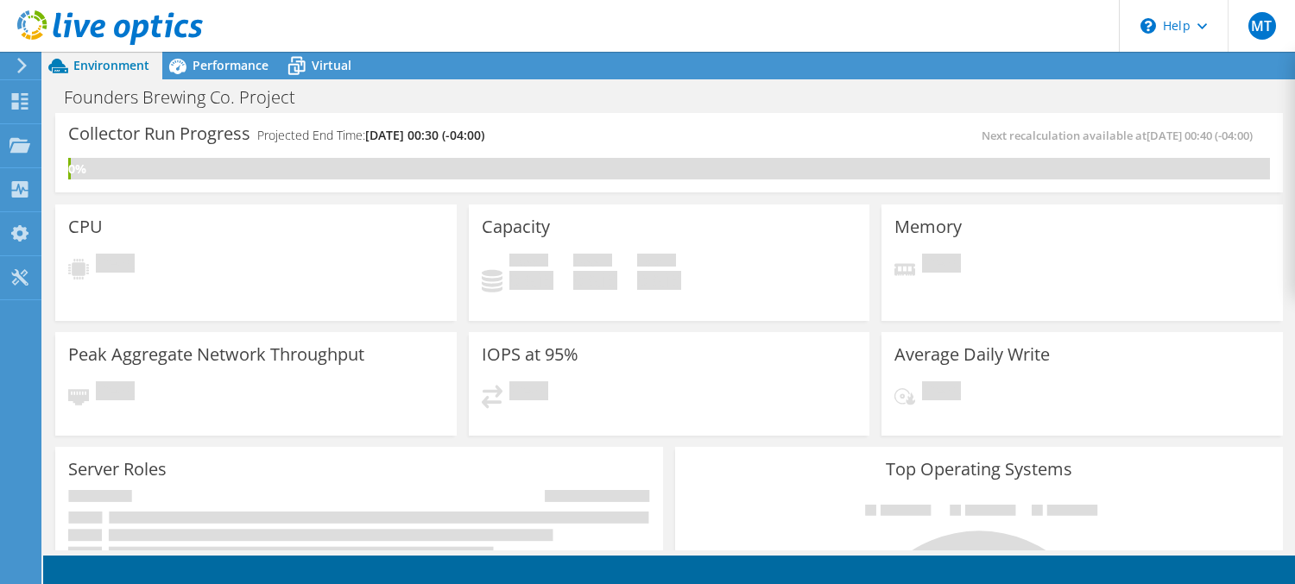
click at [577, 380] on div "IOPS at 95% Pending" at bounding box center [669, 384] width 401 height 104
click at [339, 74] on div "Virtual" at bounding box center [322, 66] width 83 height 28
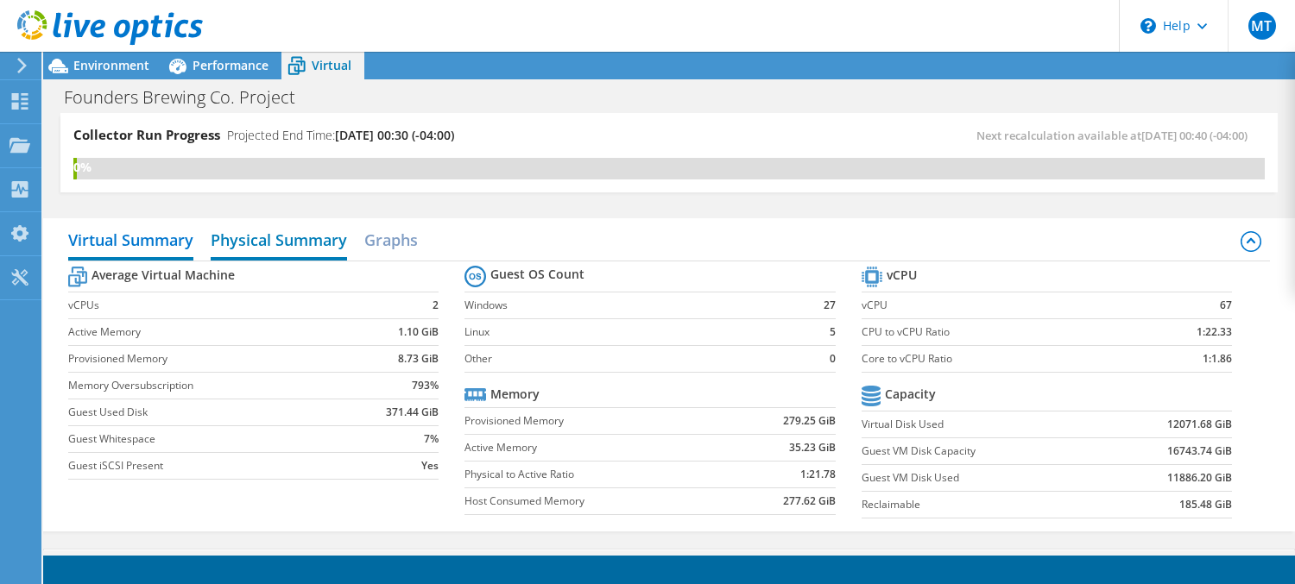
click at [241, 243] on h2 "Physical Summary" at bounding box center [279, 242] width 136 height 38
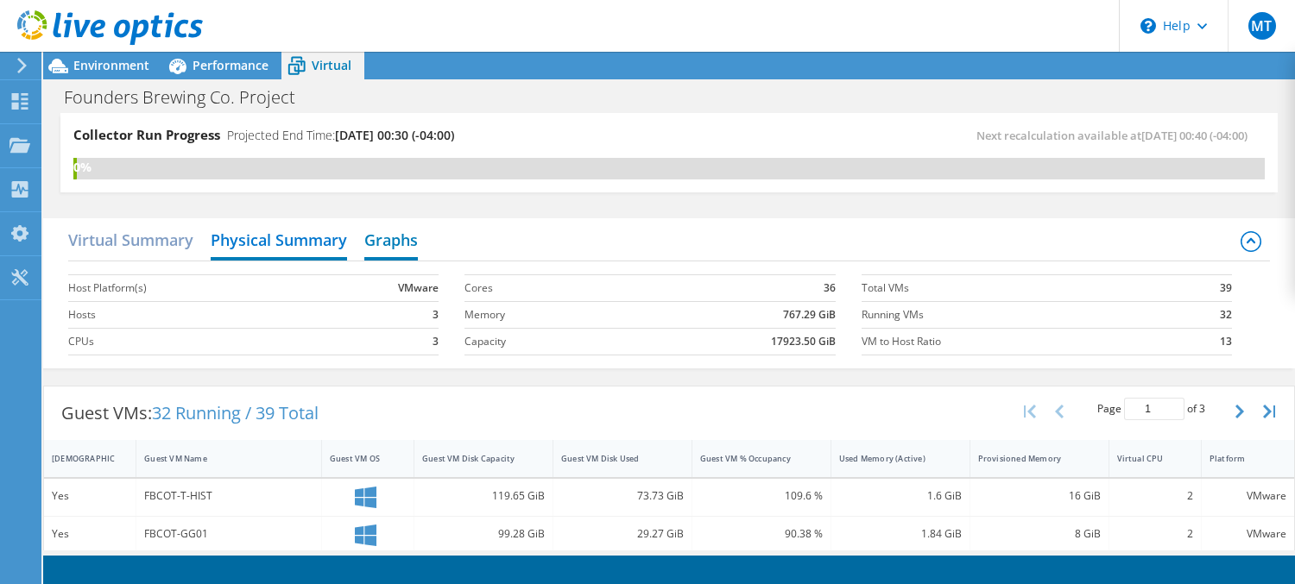
click at [394, 240] on h2 "Graphs" at bounding box center [391, 242] width 54 height 38
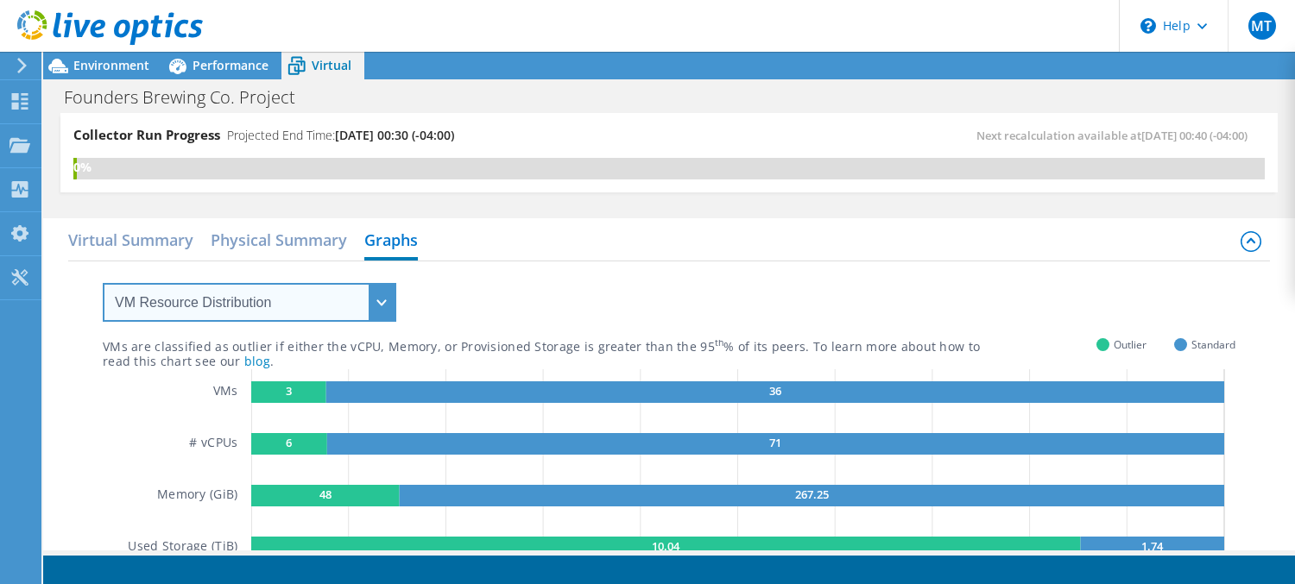
click at [319, 290] on select "VM Resource Distribution Provisioning Contrast Over Provisioning" at bounding box center [250, 302] width 294 height 39
click at [103, 283] on select "VM Resource Distribution Provisioning Contrast Over Provisioning" at bounding box center [250, 302] width 294 height 39
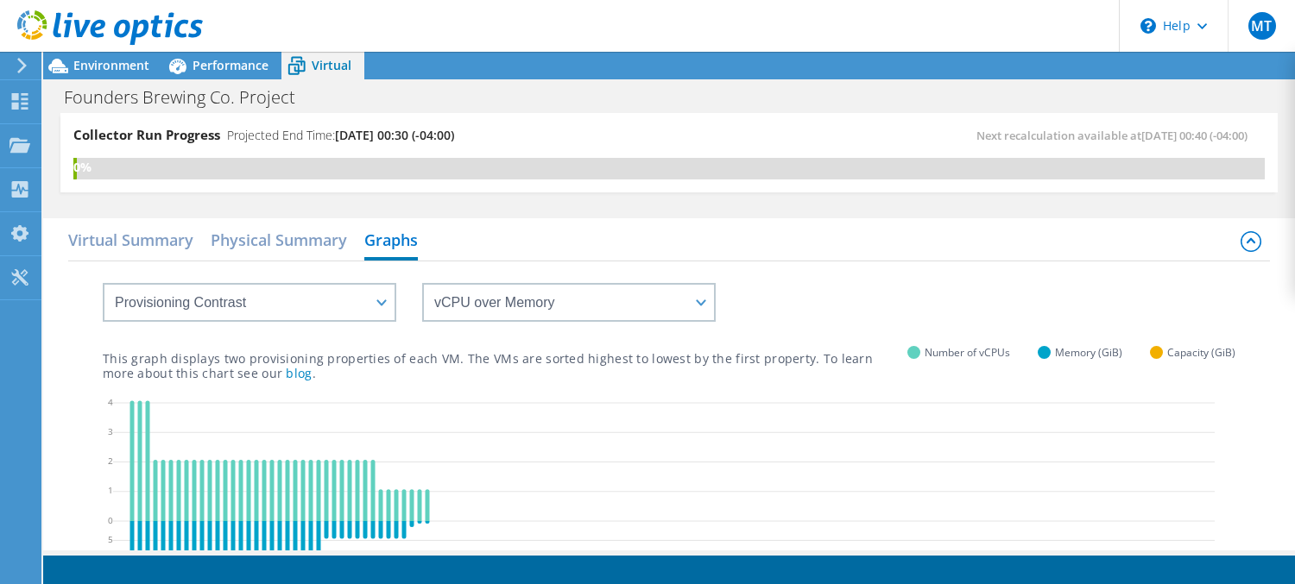
click at [806, 276] on div "vCPU over Memory vCPU over Capacity Memory over vCPU Memory over Capacity Capac…" at bounding box center [669, 292] width 1133 height 60
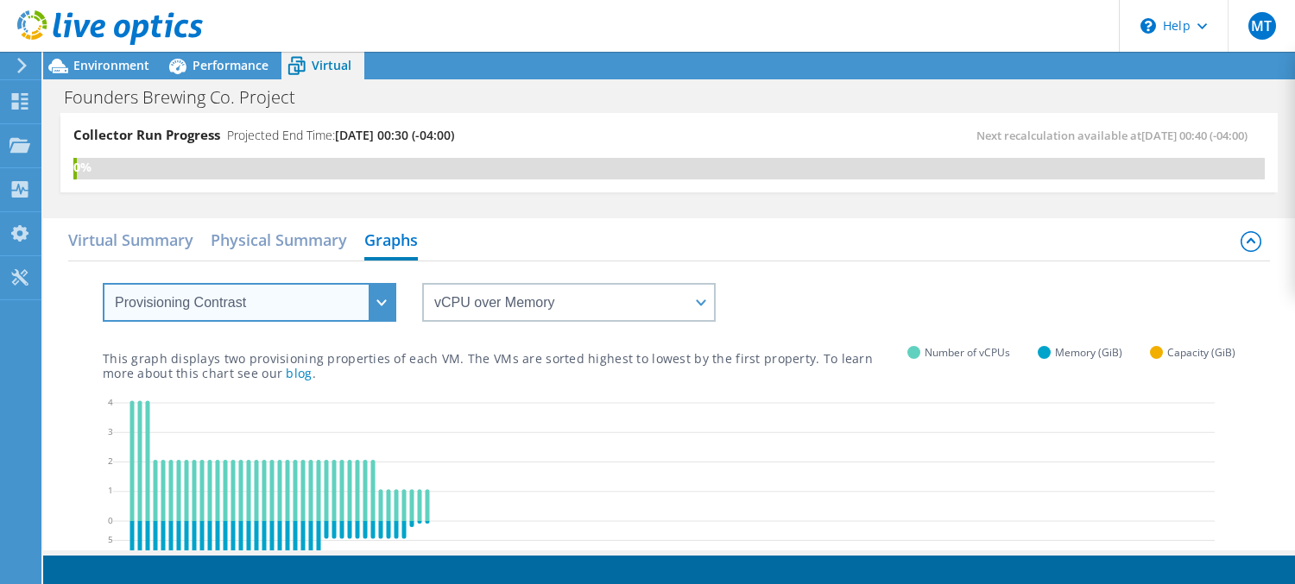
click at [350, 295] on select "VM Resource Distribution Provisioning Contrast Over Provisioning" at bounding box center [250, 302] width 294 height 39
select select "VM Resource Distribution"
click at [103, 283] on select "VM Resource Distribution Provisioning Contrast Over Provisioning" at bounding box center [250, 302] width 294 height 39
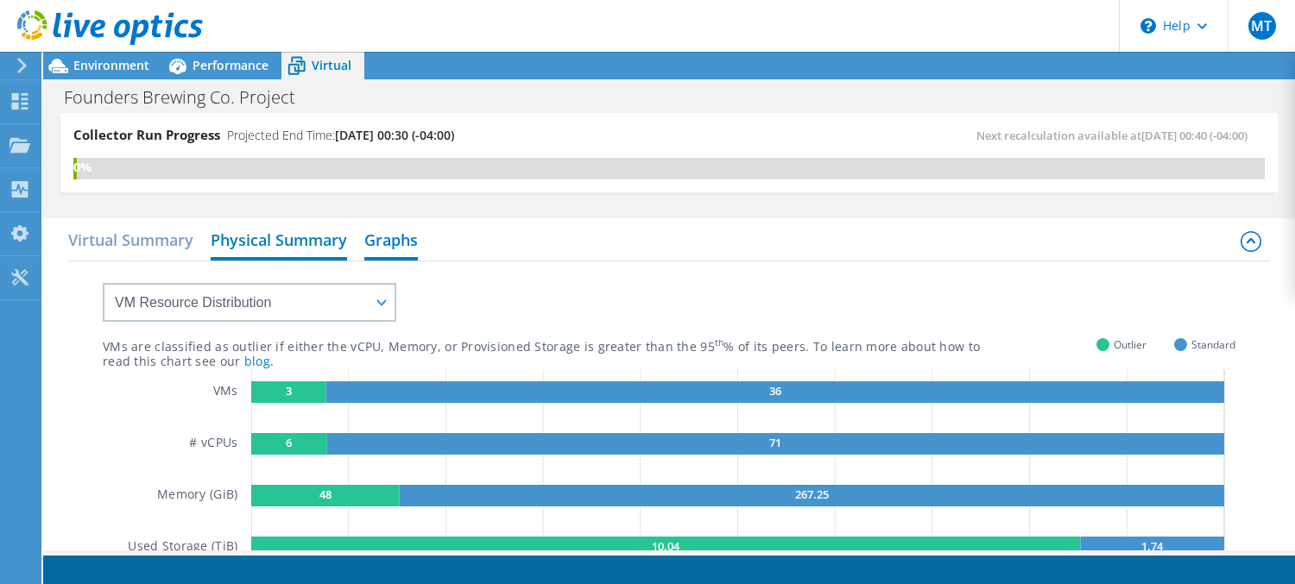
click at [273, 237] on h2 "Physical Summary" at bounding box center [279, 242] width 136 height 38
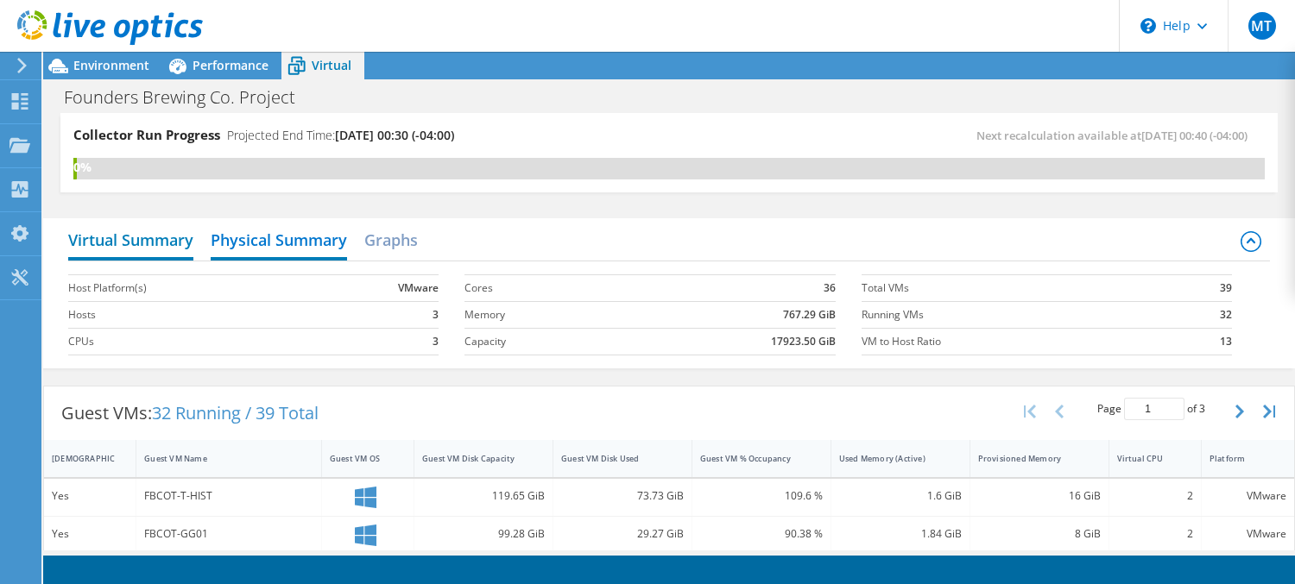
click at [161, 243] on h2 "Virtual Summary" at bounding box center [130, 242] width 125 height 38
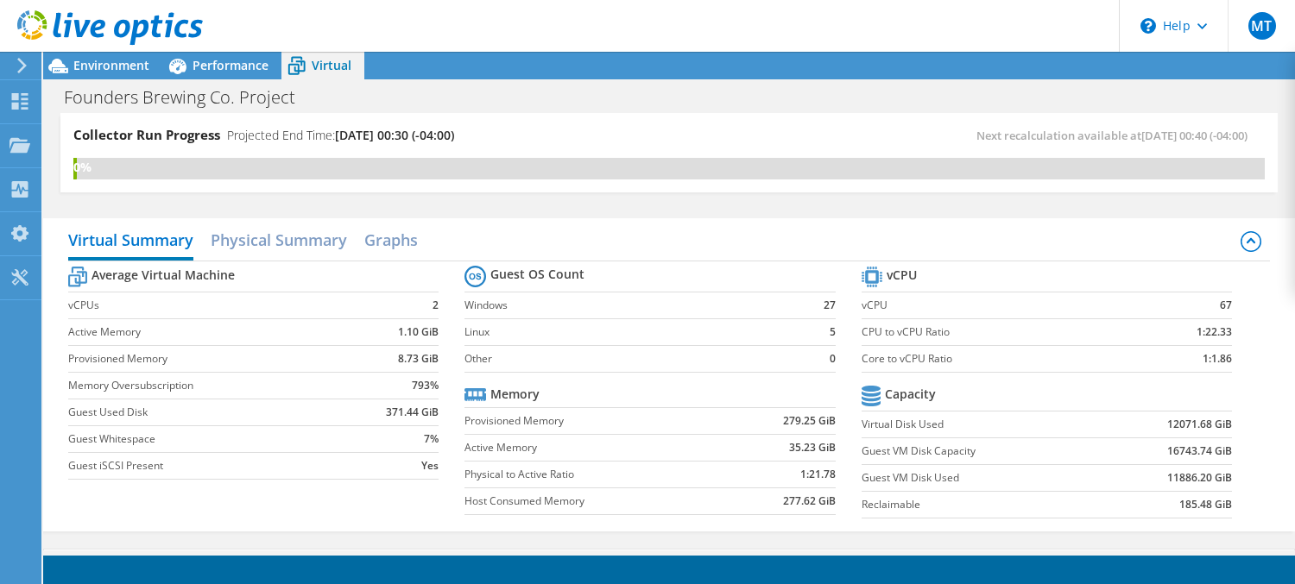
click at [20, 57] on div at bounding box center [101, 29] width 203 height 58
click at [107, 54] on div at bounding box center [101, 29] width 203 height 58
click at [111, 66] on span "Environment" at bounding box center [111, 65] width 76 height 16
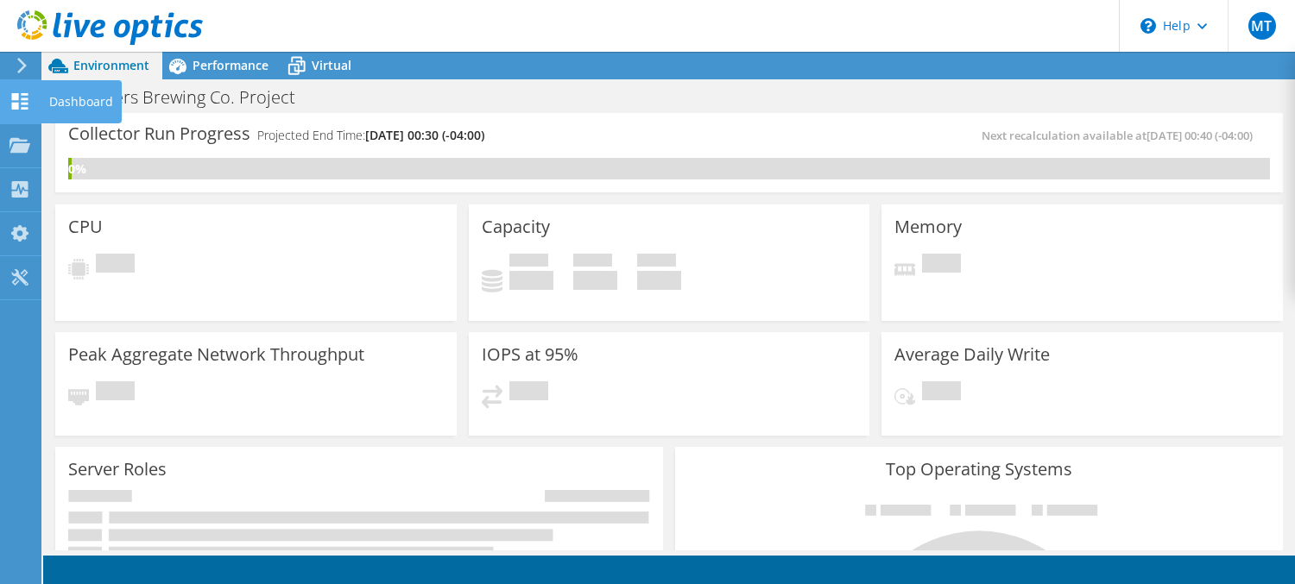
click at [18, 109] on use at bounding box center [20, 101] width 16 height 16
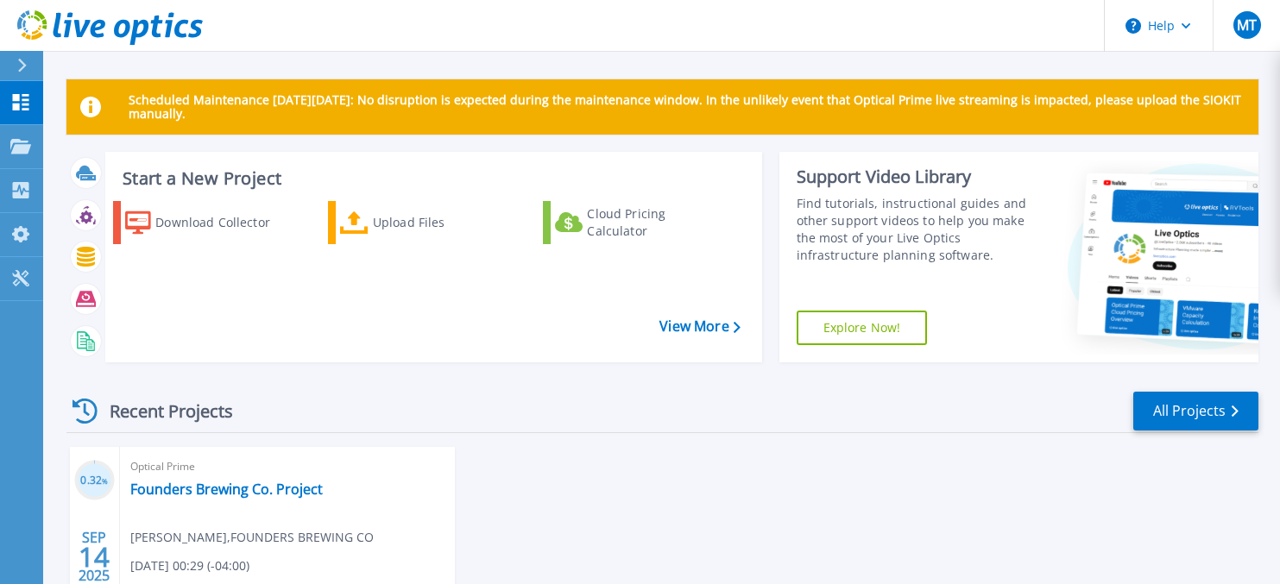
scroll to position [186, 0]
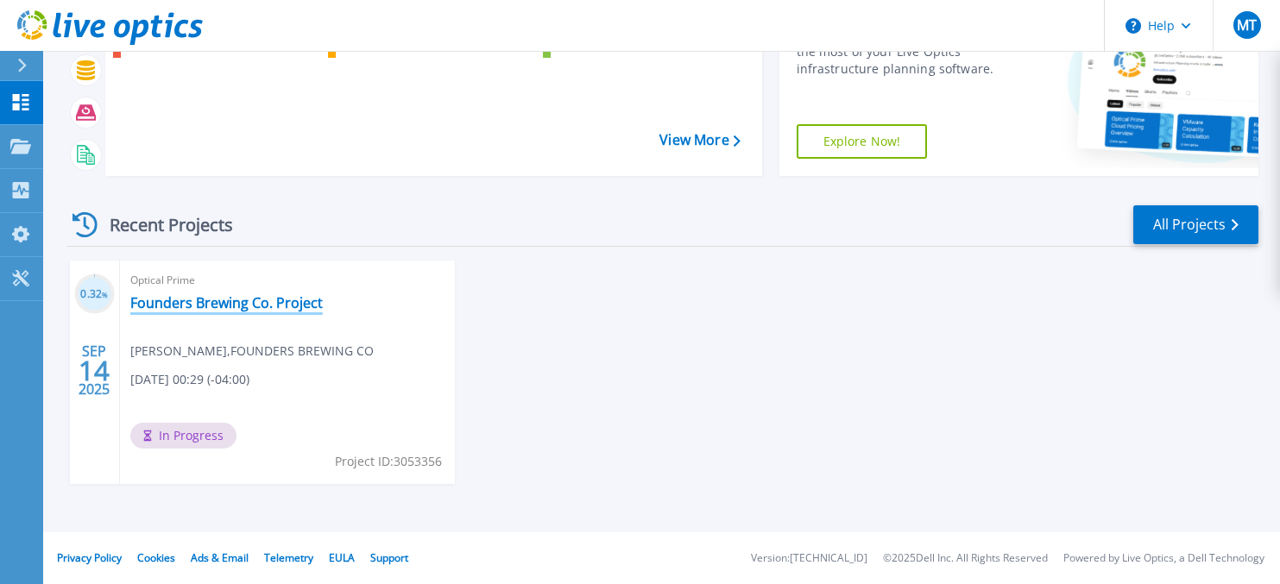
click at [226, 306] on link "Founders Brewing Co. Project" at bounding box center [226, 302] width 193 height 17
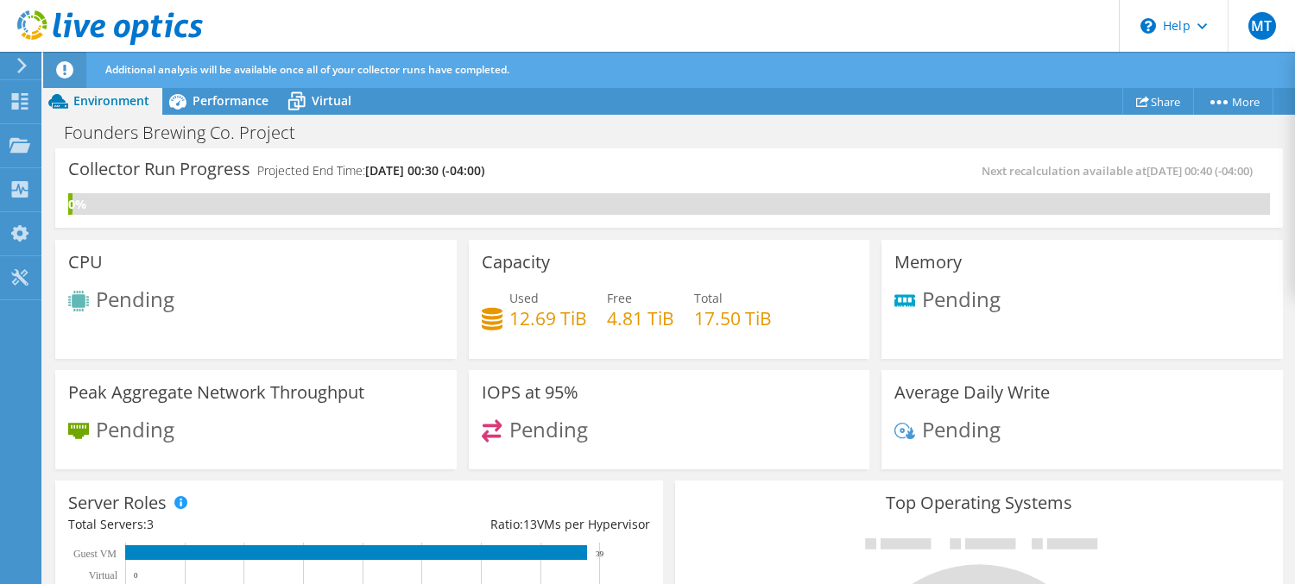
click at [496, 263] on h3 "Capacity" at bounding box center [516, 262] width 68 height 19
click at [258, 287] on div "CPU Pending" at bounding box center [255, 299] width 401 height 119
click at [16, 102] on icon at bounding box center [19, 101] width 21 height 16
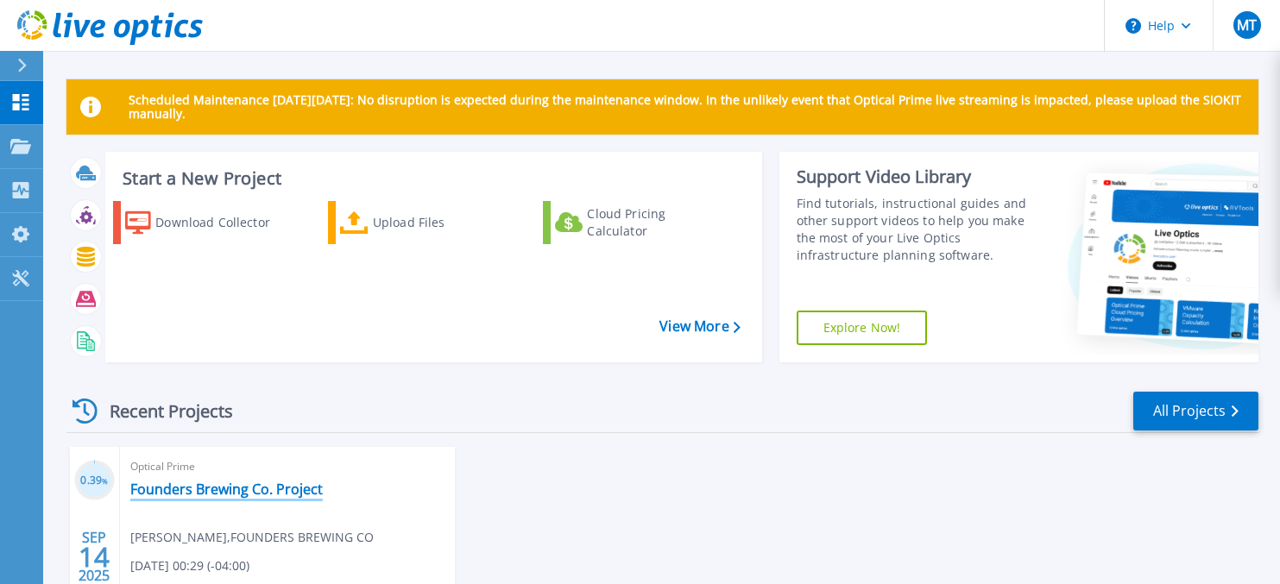
click at [212, 483] on link "Founders Brewing Co. Project" at bounding box center [226, 489] width 193 height 17
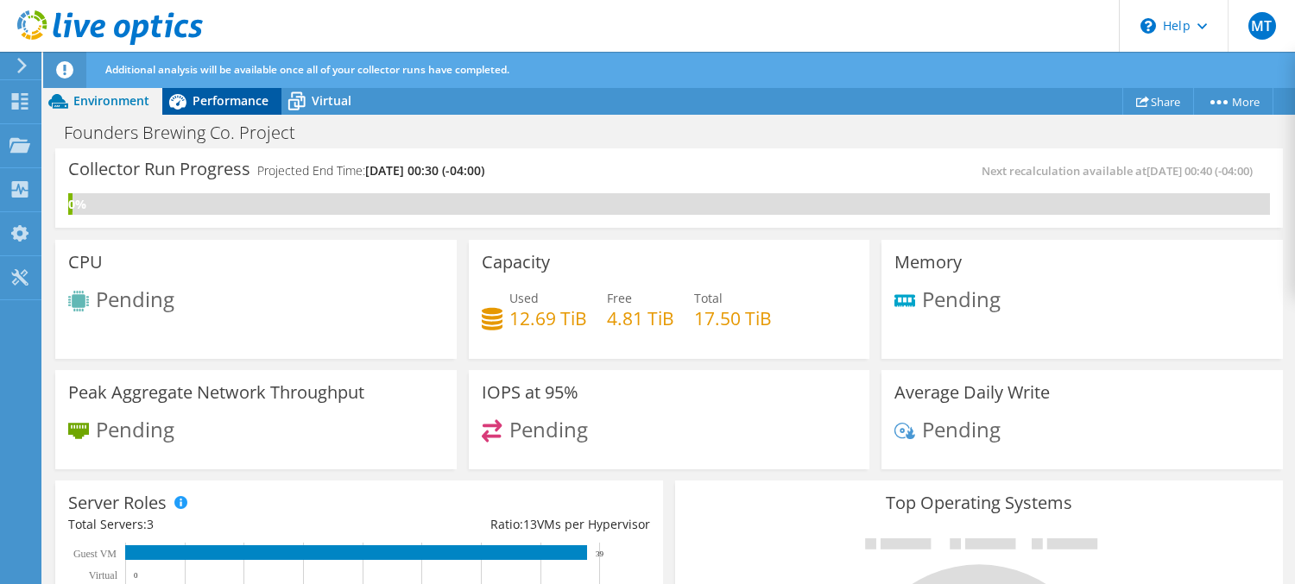
click at [204, 104] on span "Performance" at bounding box center [231, 100] width 76 height 16
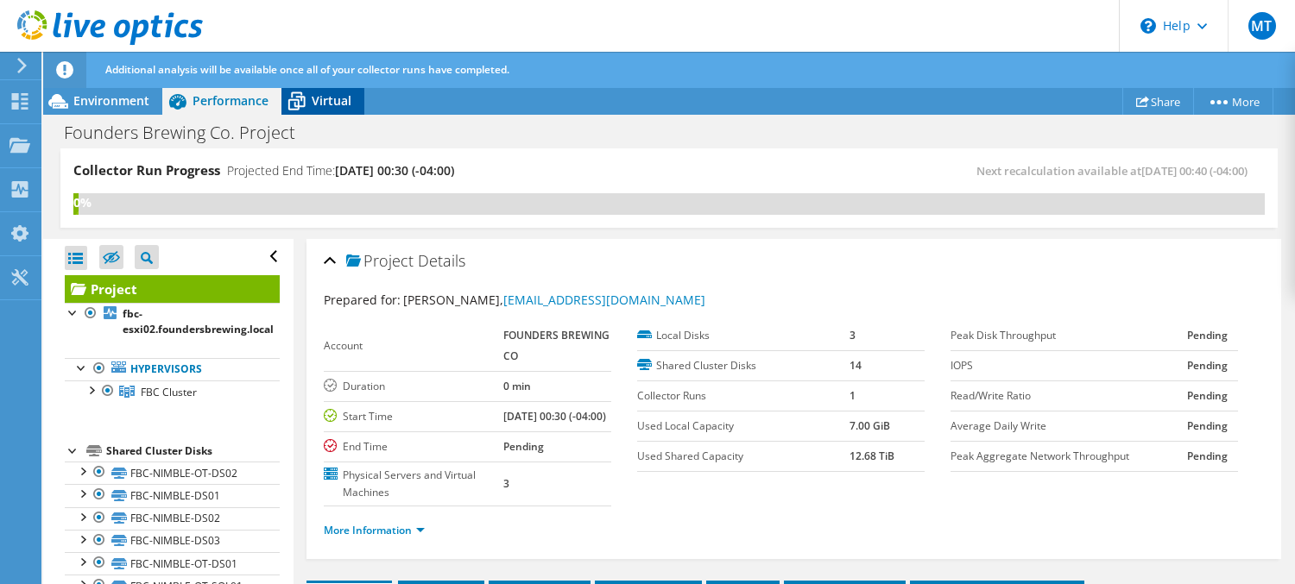
click at [328, 99] on span "Virtual" at bounding box center [332, 100] width 40 height 16
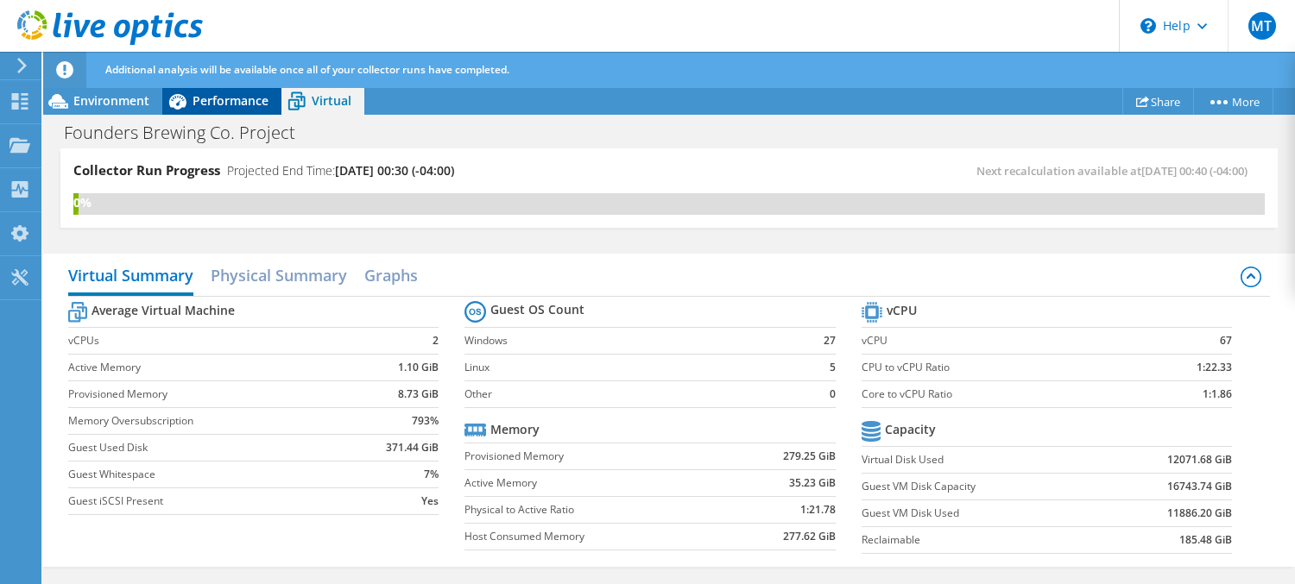
click at [225, 108] on span "Performance" at bounding box center [231, 100] width 76 height 16
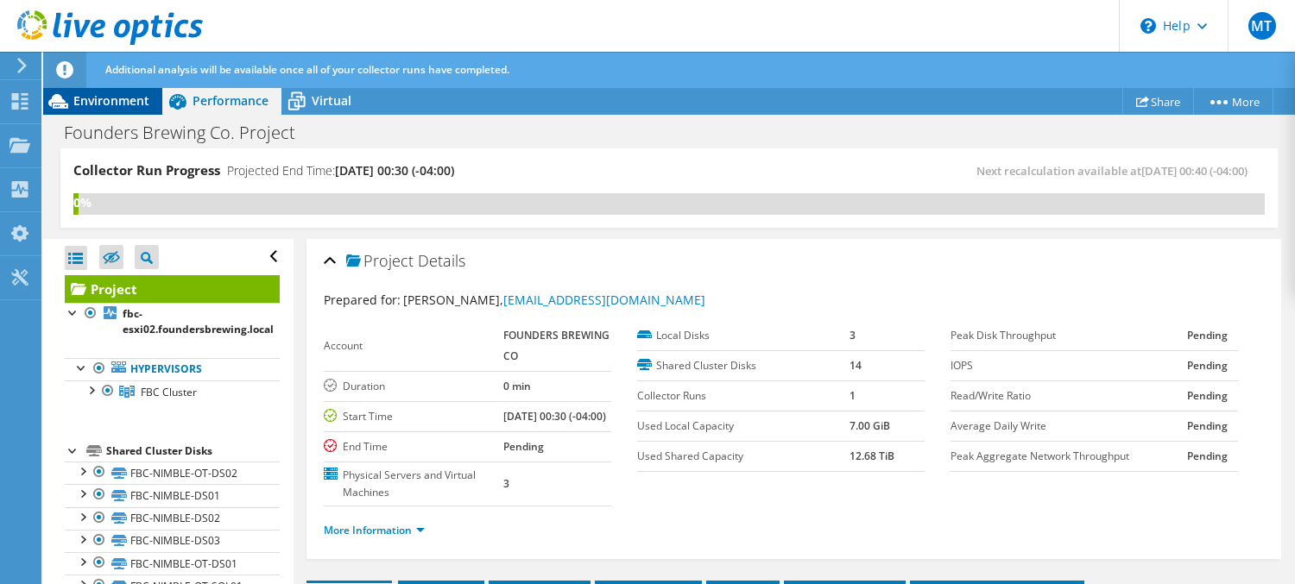
click at [128, 98] on span "Environment" at bounding box center [111, 100] width 76 height 16
